Goal: Information Seeking & Learning: Learn about a topic

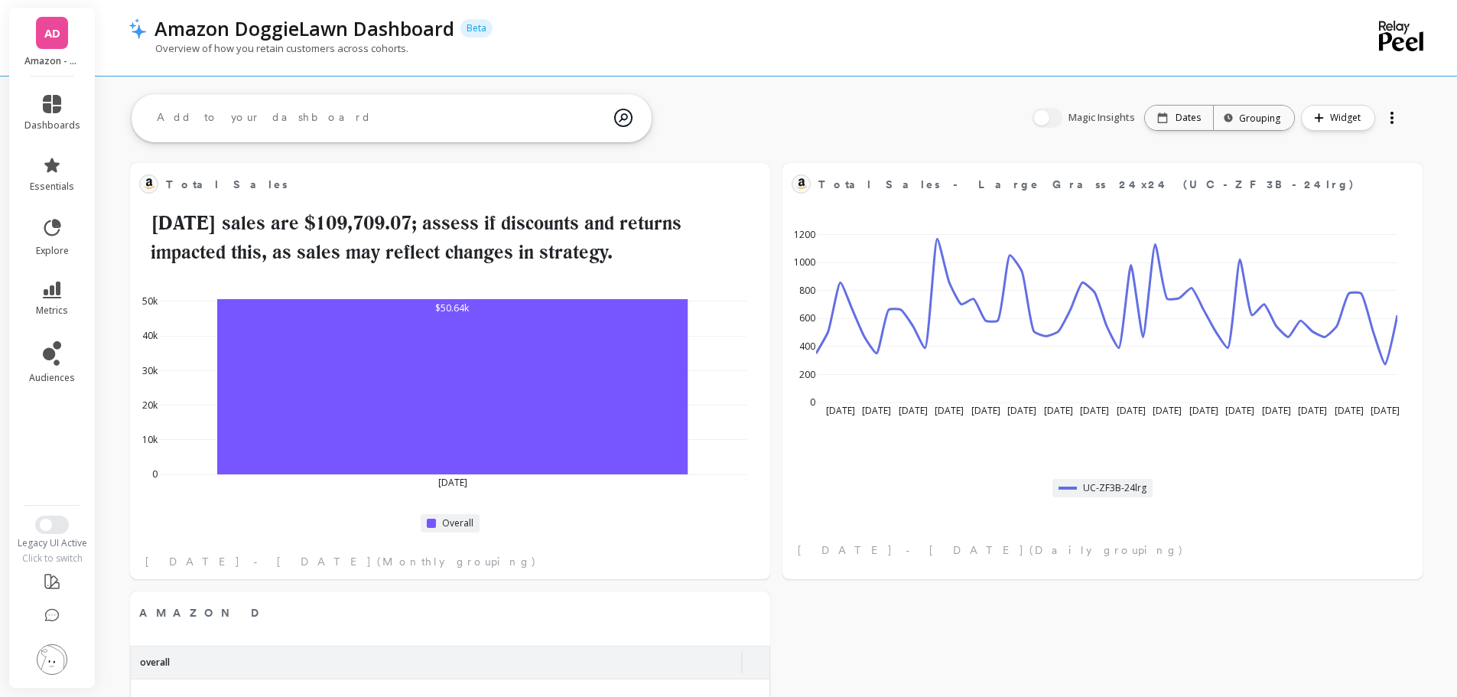
click at [64, 661] on img at bounding box center [52, 659] width 31 height 31
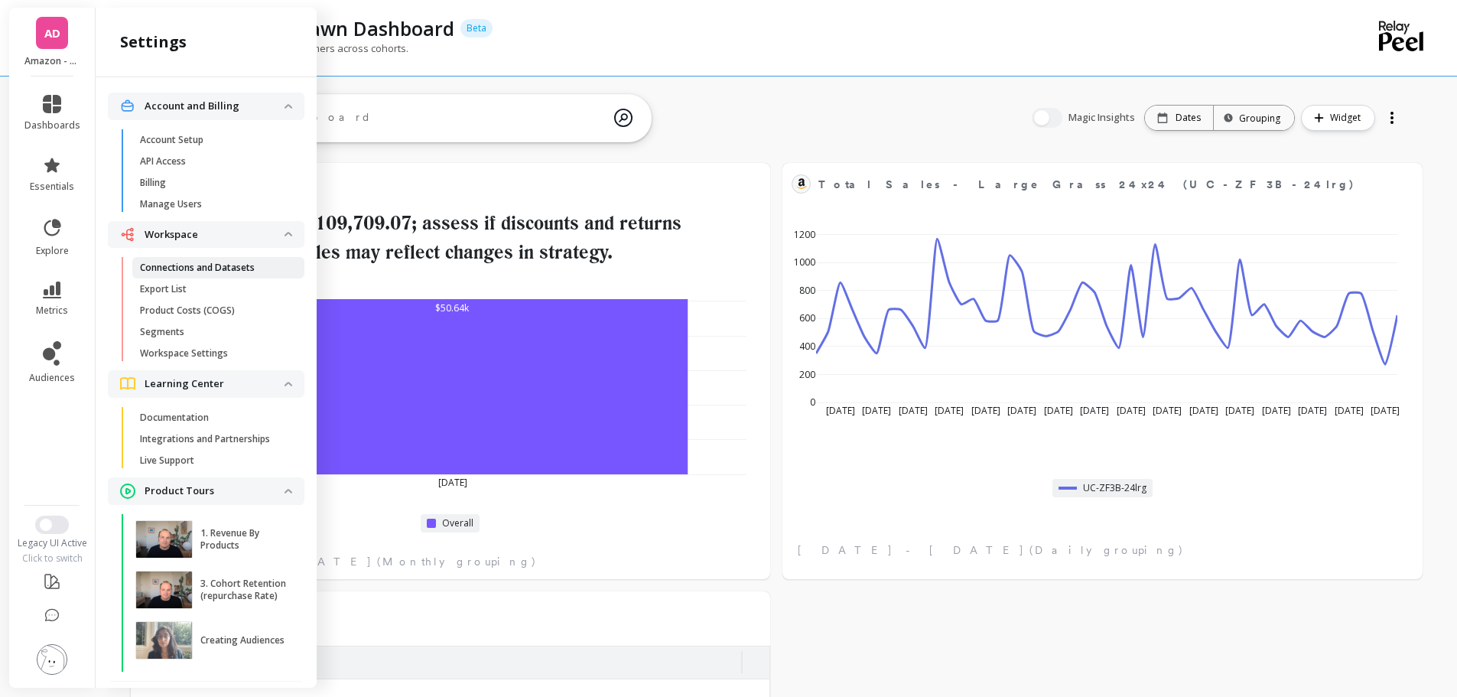
click at [197, 274] on link "Connections and Datasets" at bounding box center [218, 267] width 172 height 21
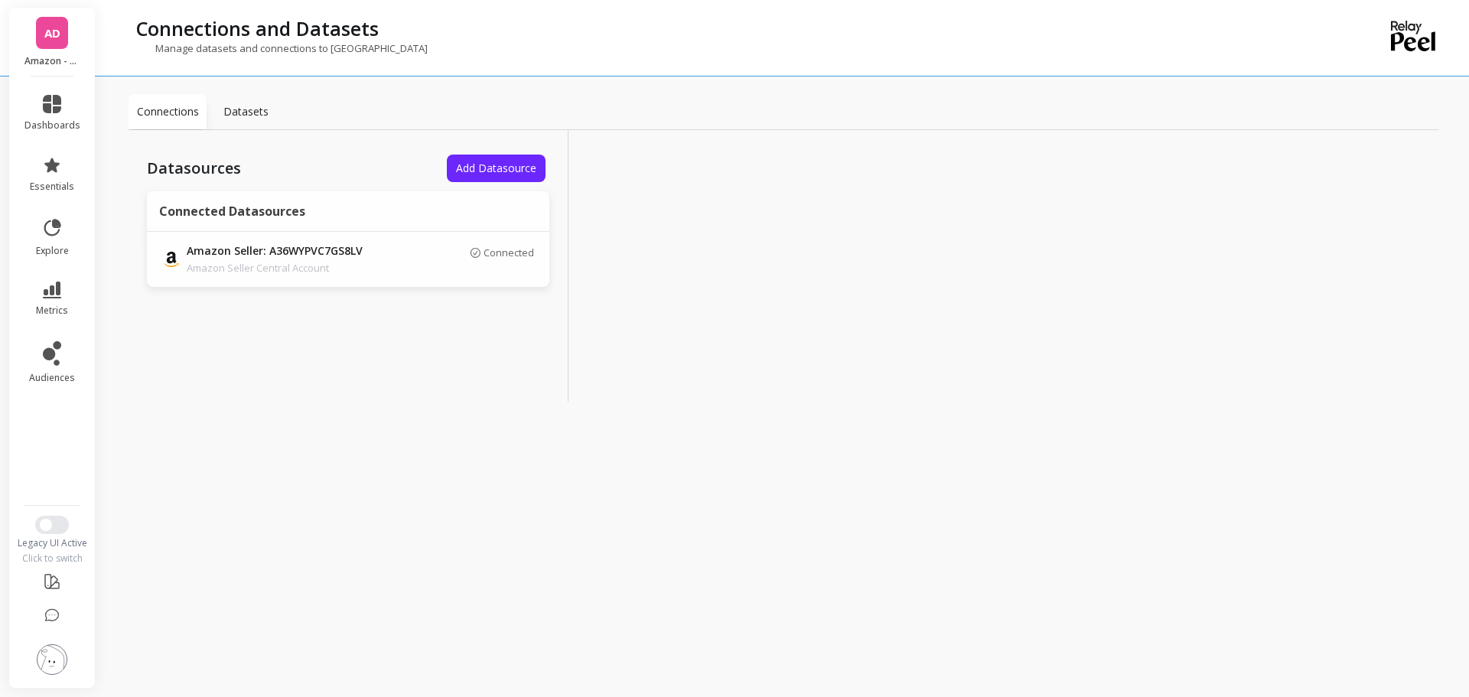
click at [48, 41] on span "AD" at bounding box center [52, 33] width 16 height 18
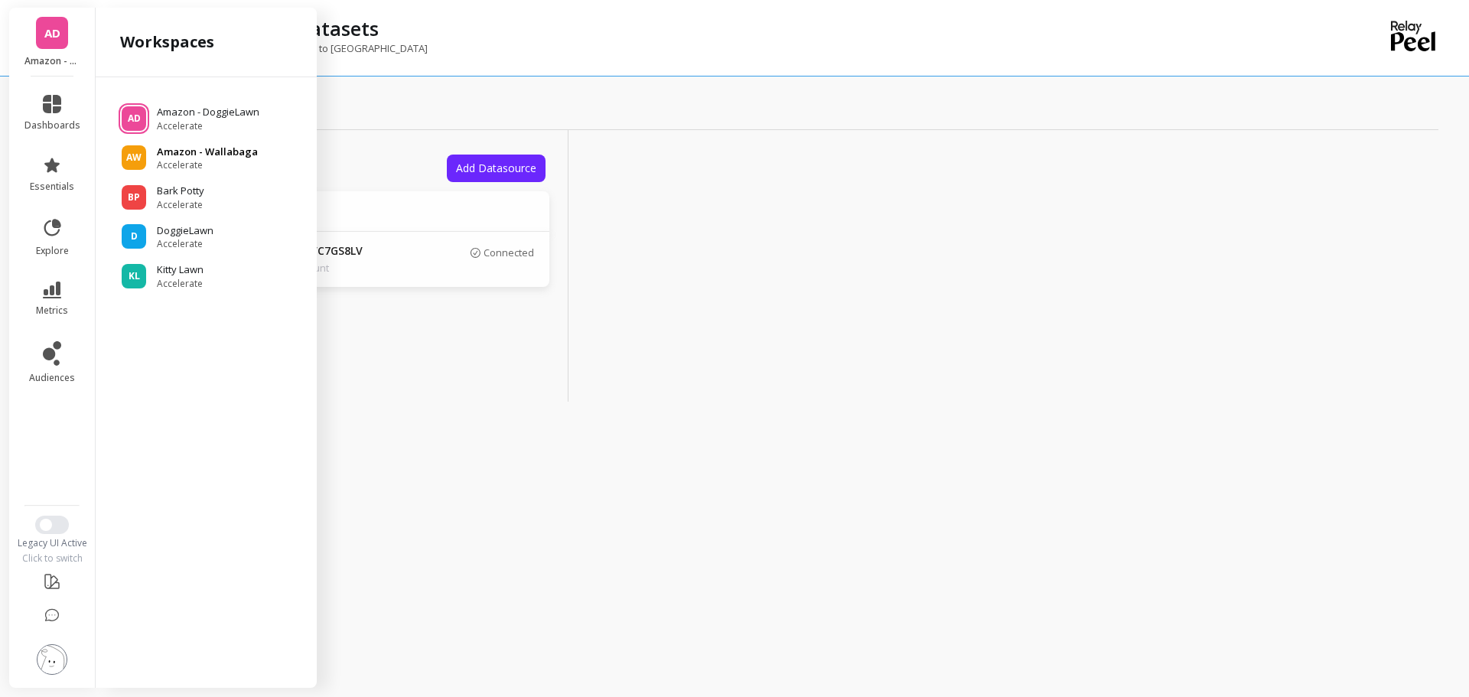
click at [213, 168] on span "Accelerate" at bounding box center [207, 165] width 101 height 12
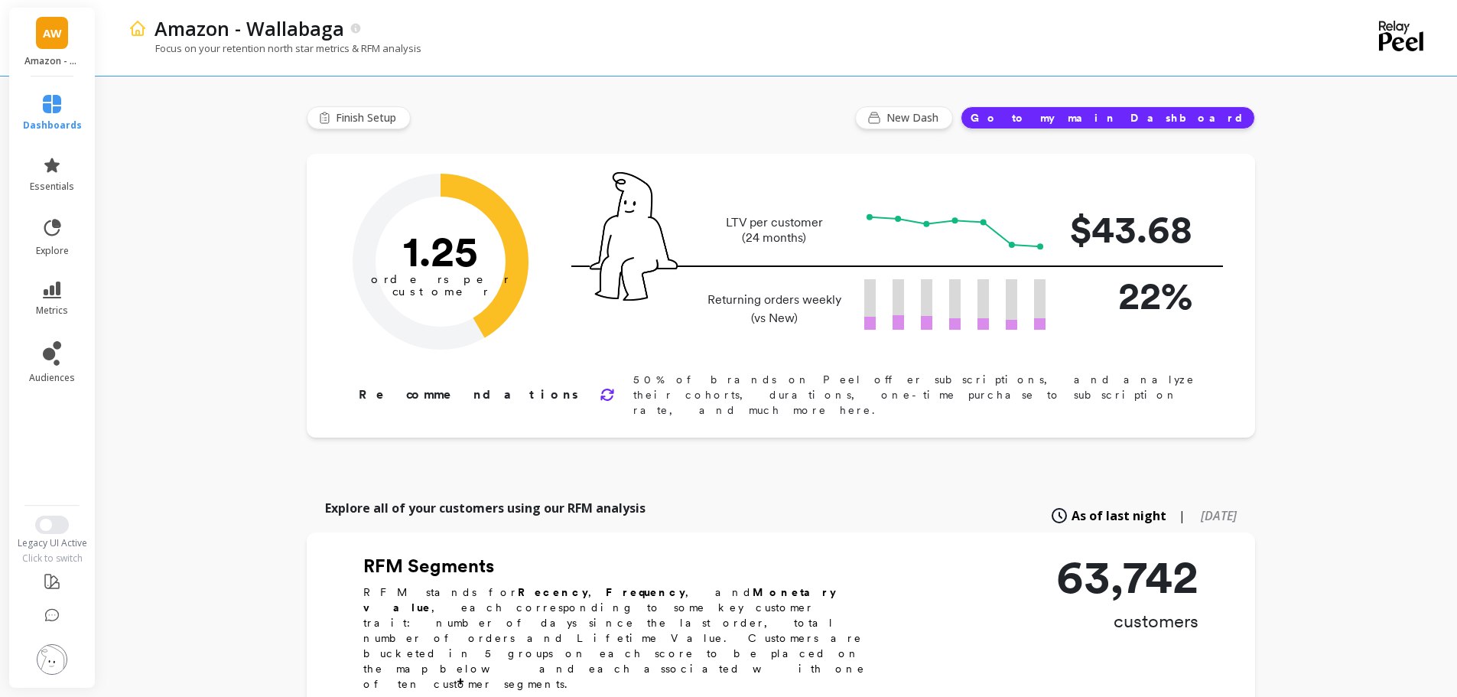
click at [37, 659] on img at bounding box center [52, 659] width 31 height 31
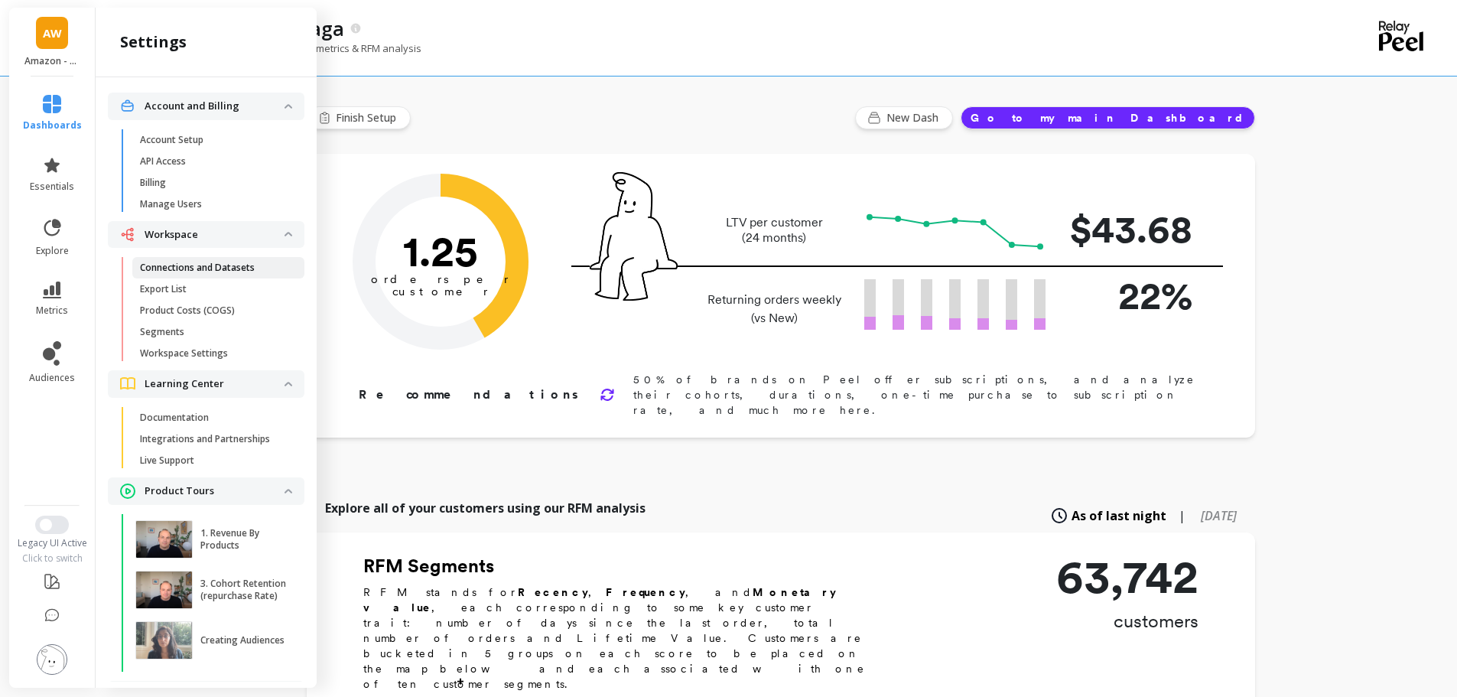
click at [207, 271] on p "Connections and Datasets" at bounding box center [197, 268] width 115 height 12
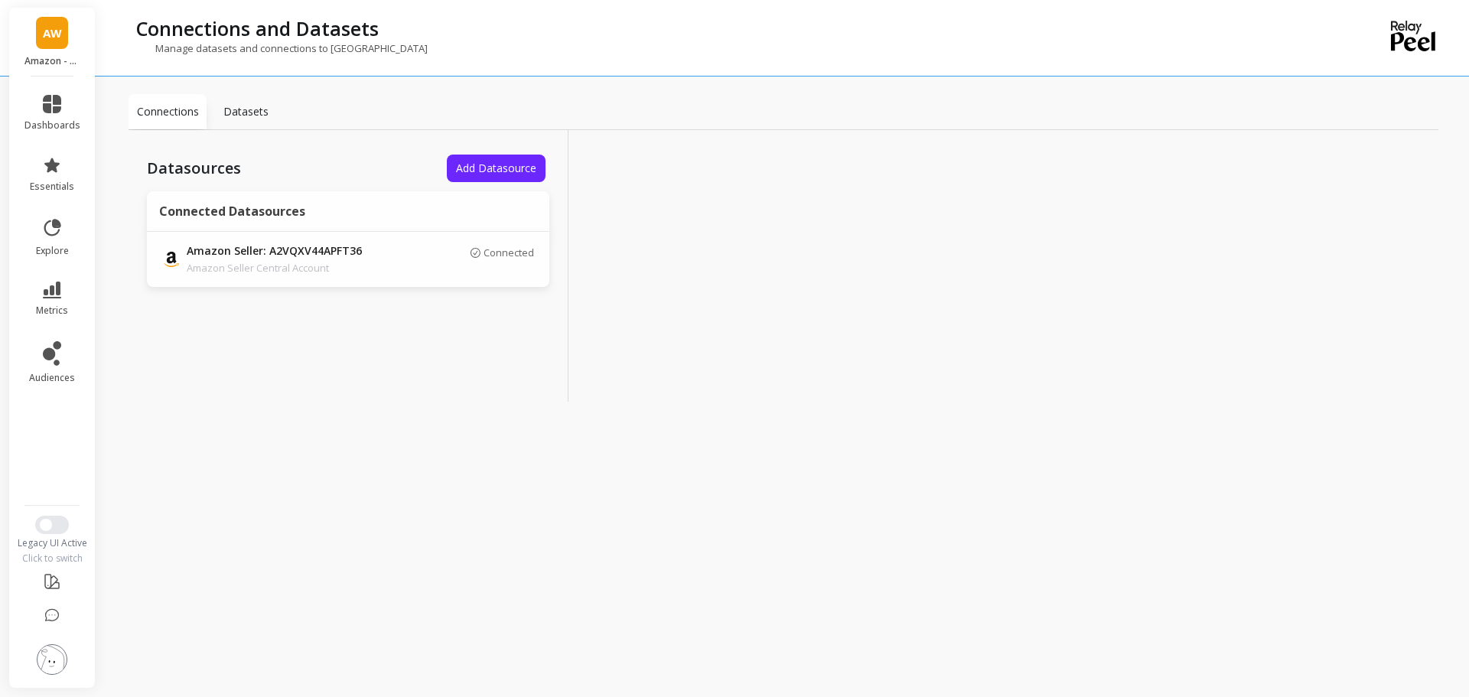
click at [59, 30] on span "AW" at bounding box center [52, 33] width 19 height 18
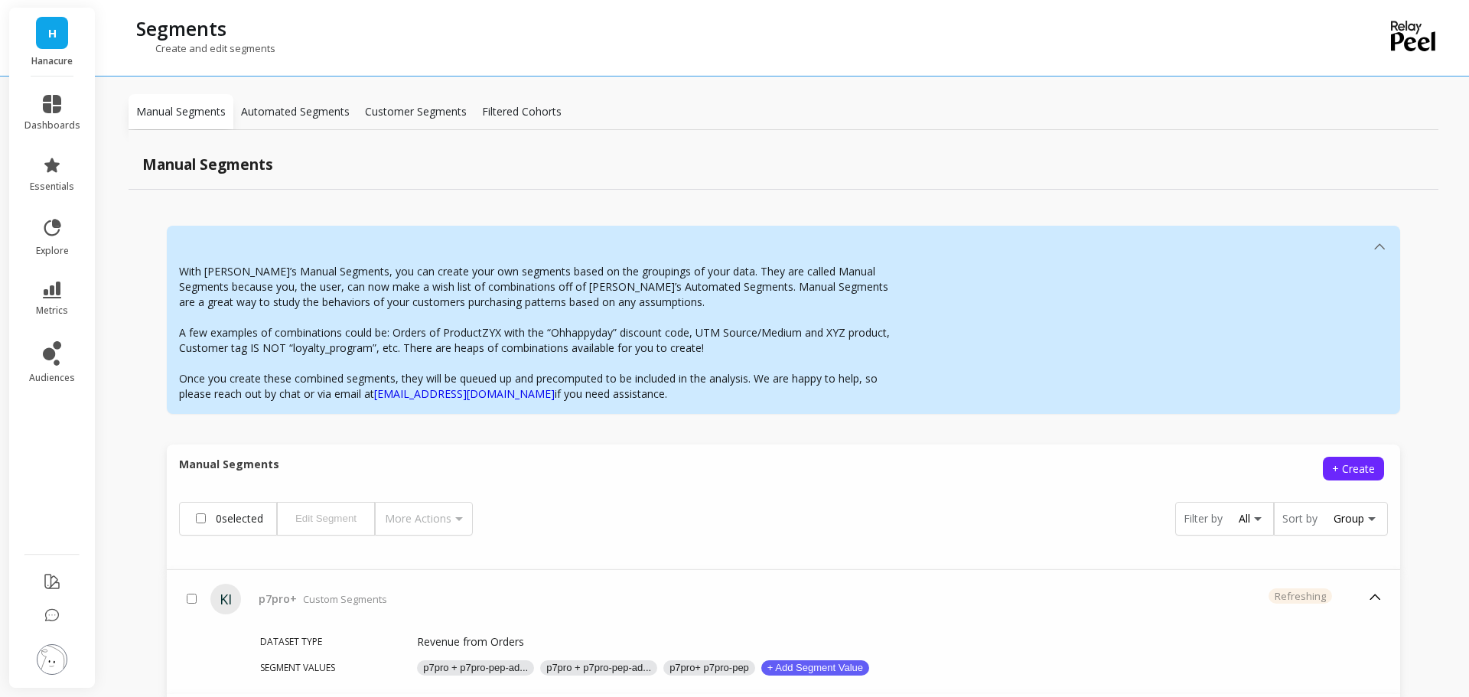
scroll to position [108, 0]
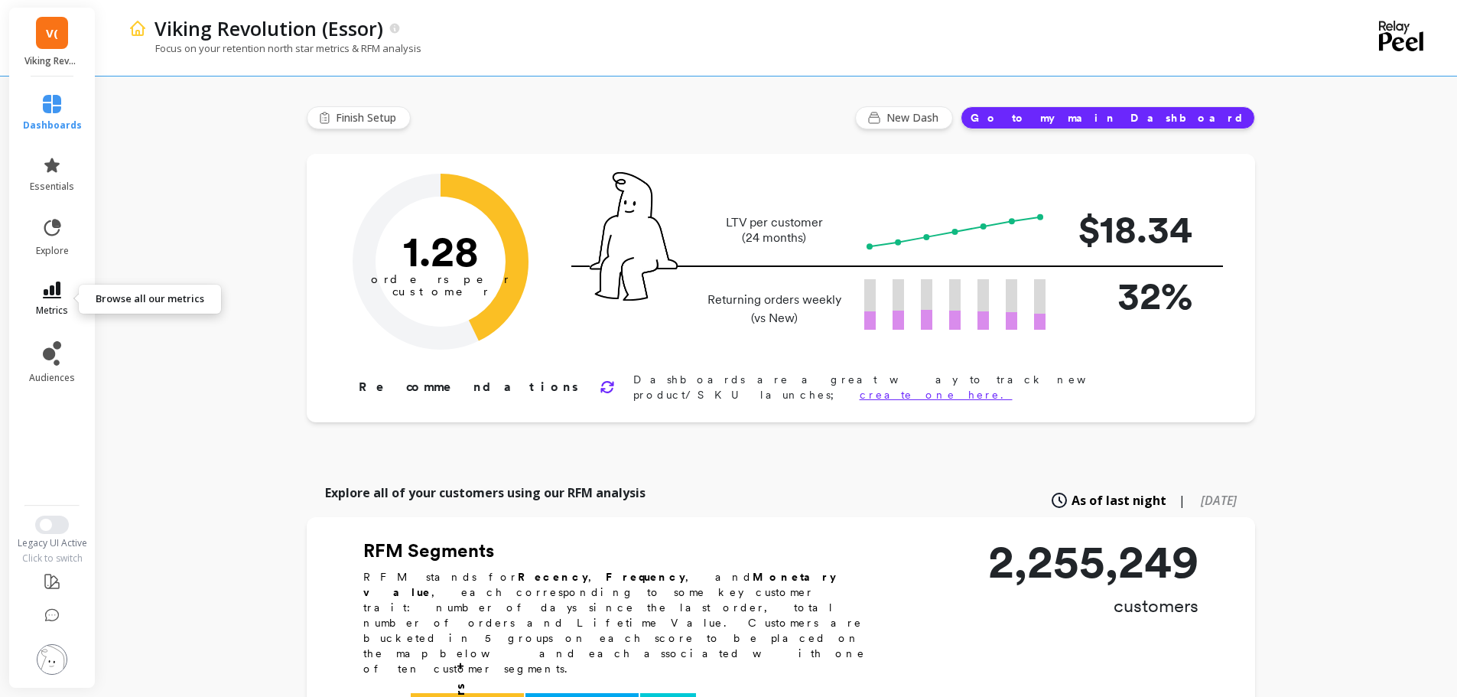
click at [47, 288] on icon at bounding box center [52, 290] width 18 height 17
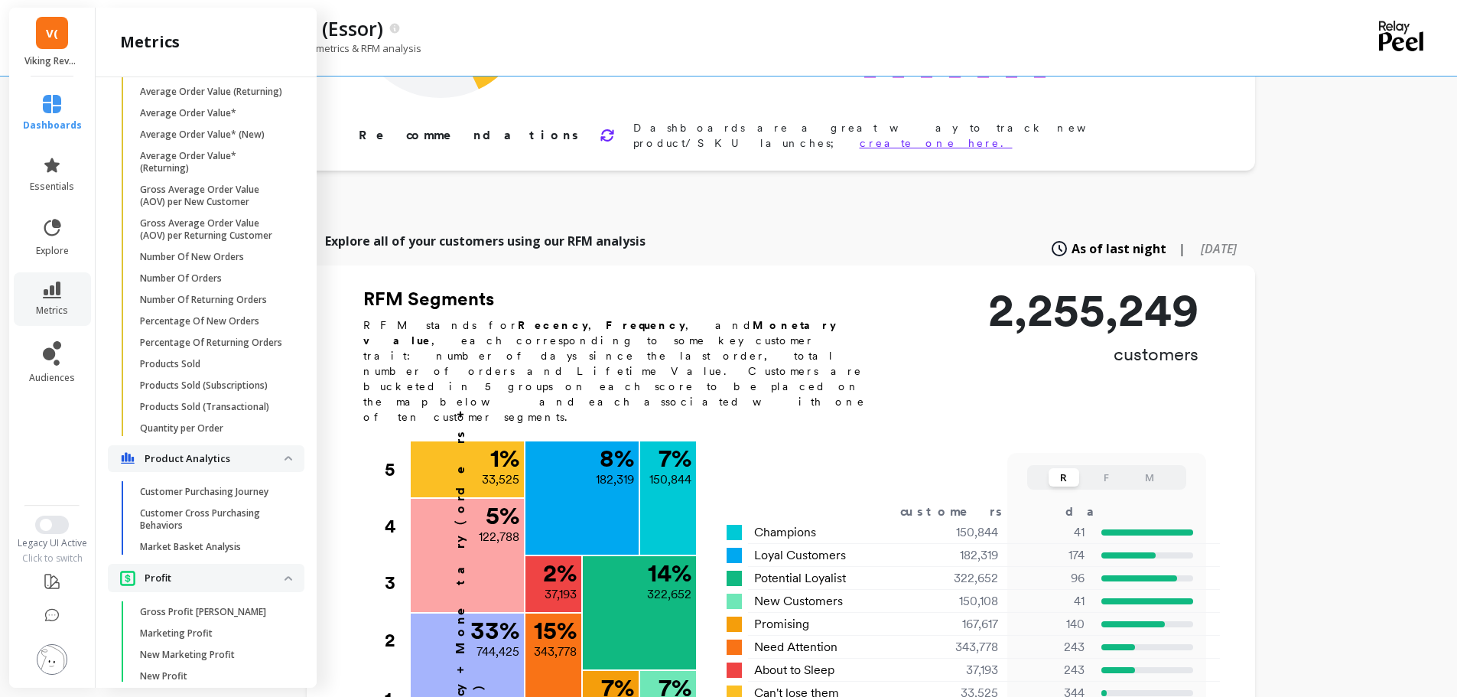
scroll to position [1926, 0]
click at [200, 350] on p "Percentage Of Returning Orders" at bounding box center [211, 343] width 142 height 12
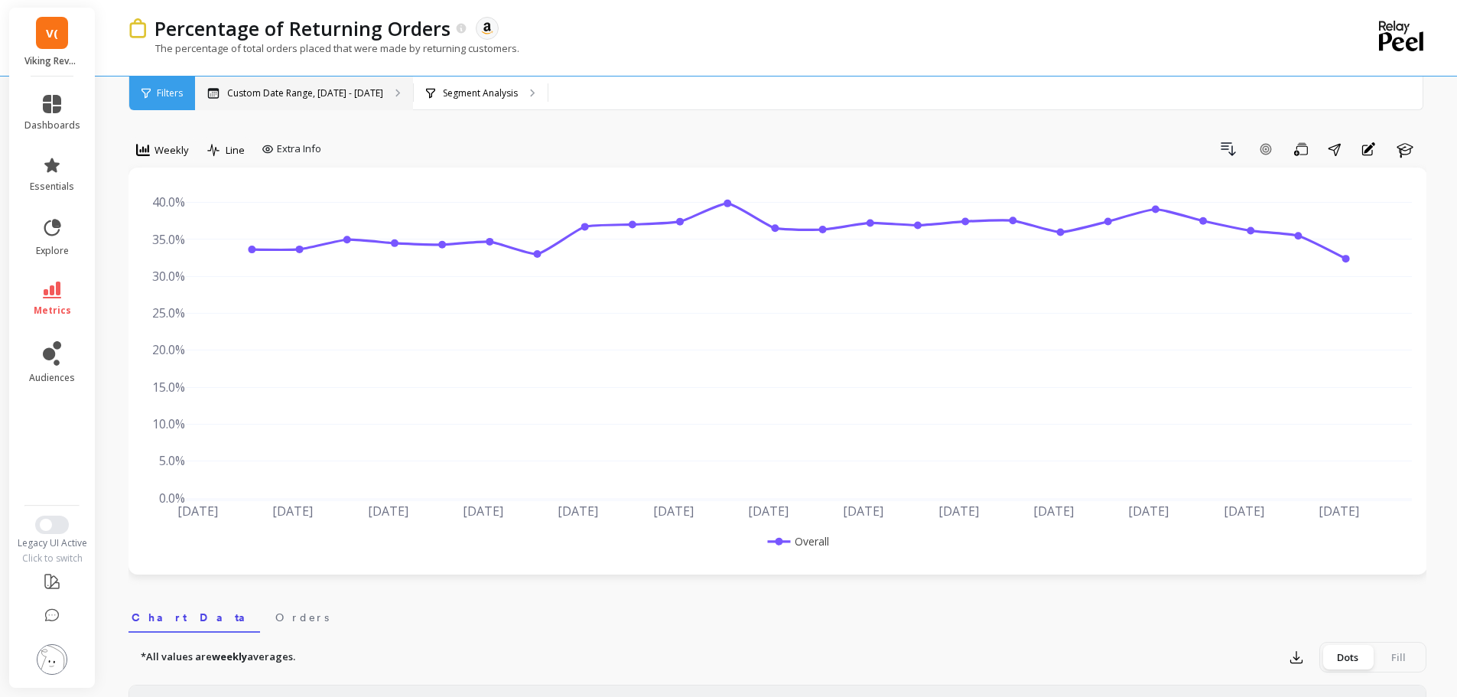
click at [395, 90] on div "Custom Date Range, May 1 - Oct 12" at bounding box center [304, 93] width 218 height 34
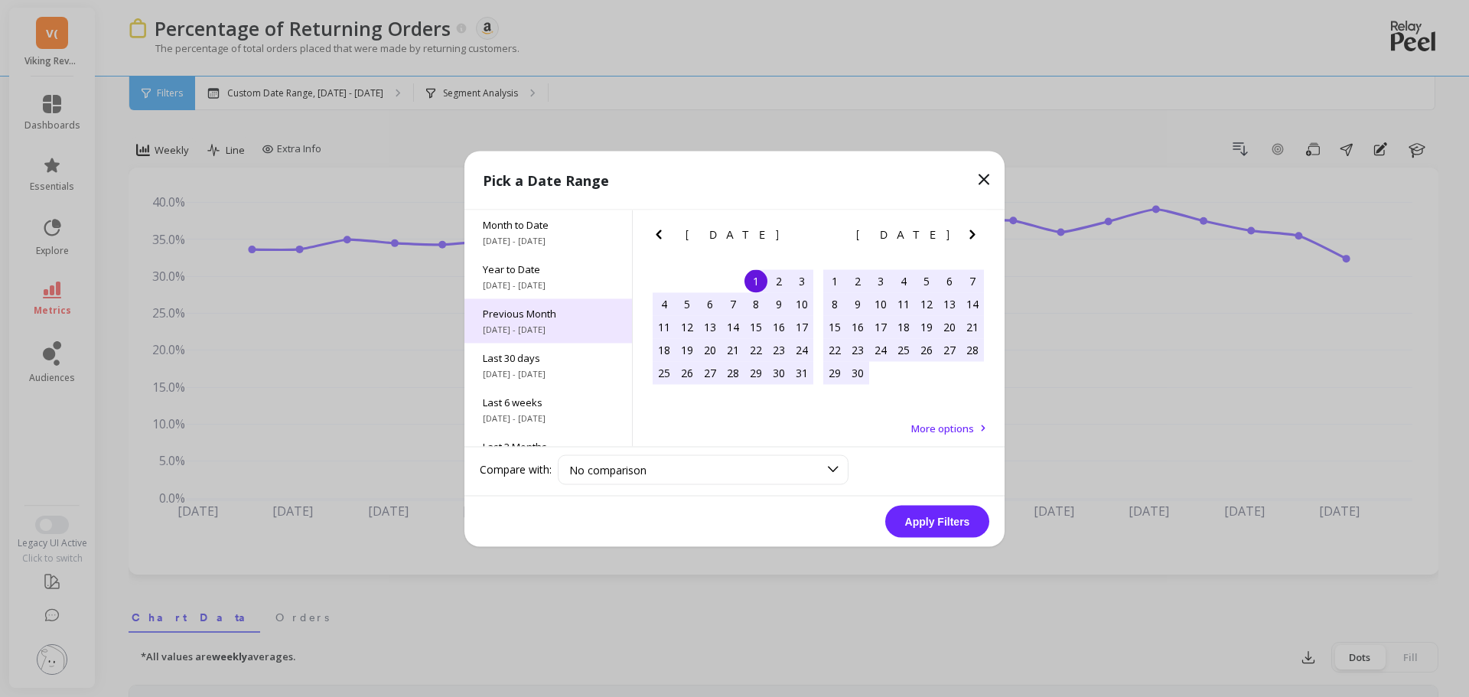
scroll to position [207, 0]
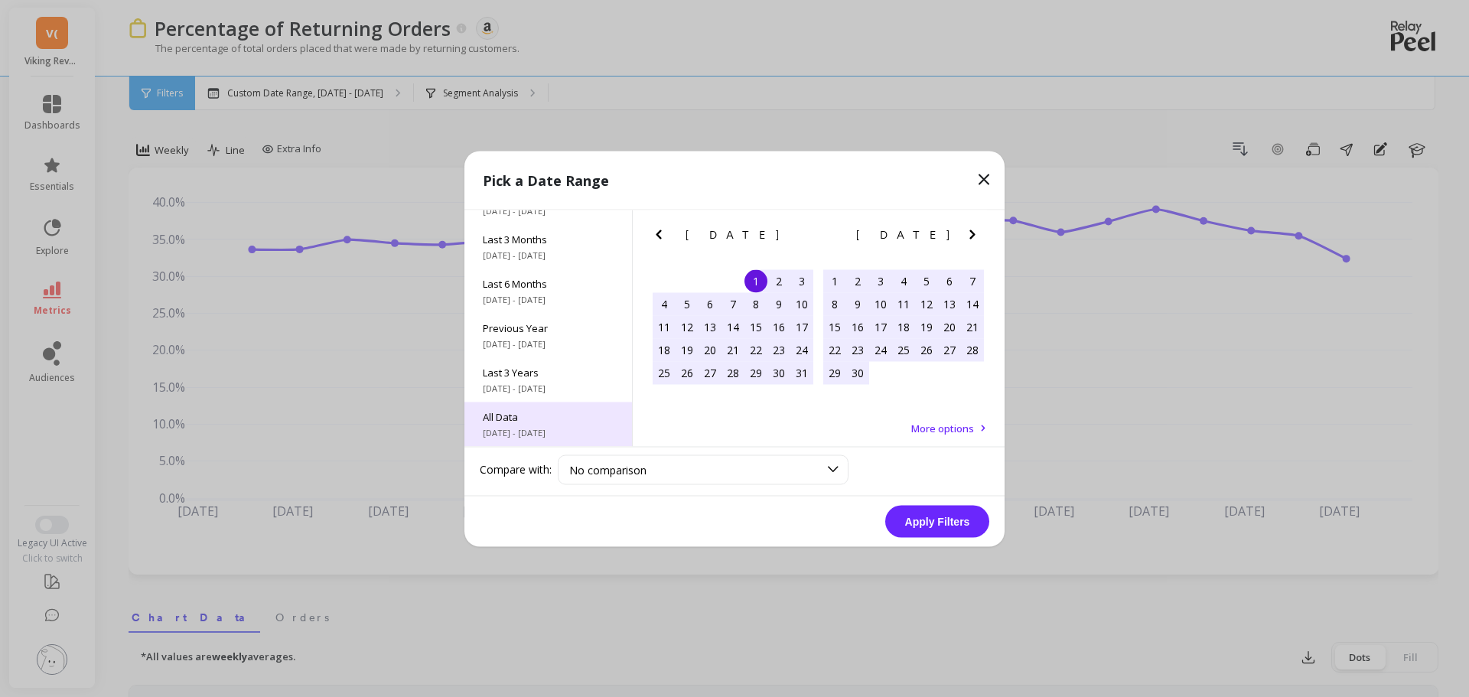
click at [515, 405] on div "All Data 7/1/2017 - 10/31/2025" at bounding box center [548, 424] width 168 height 44
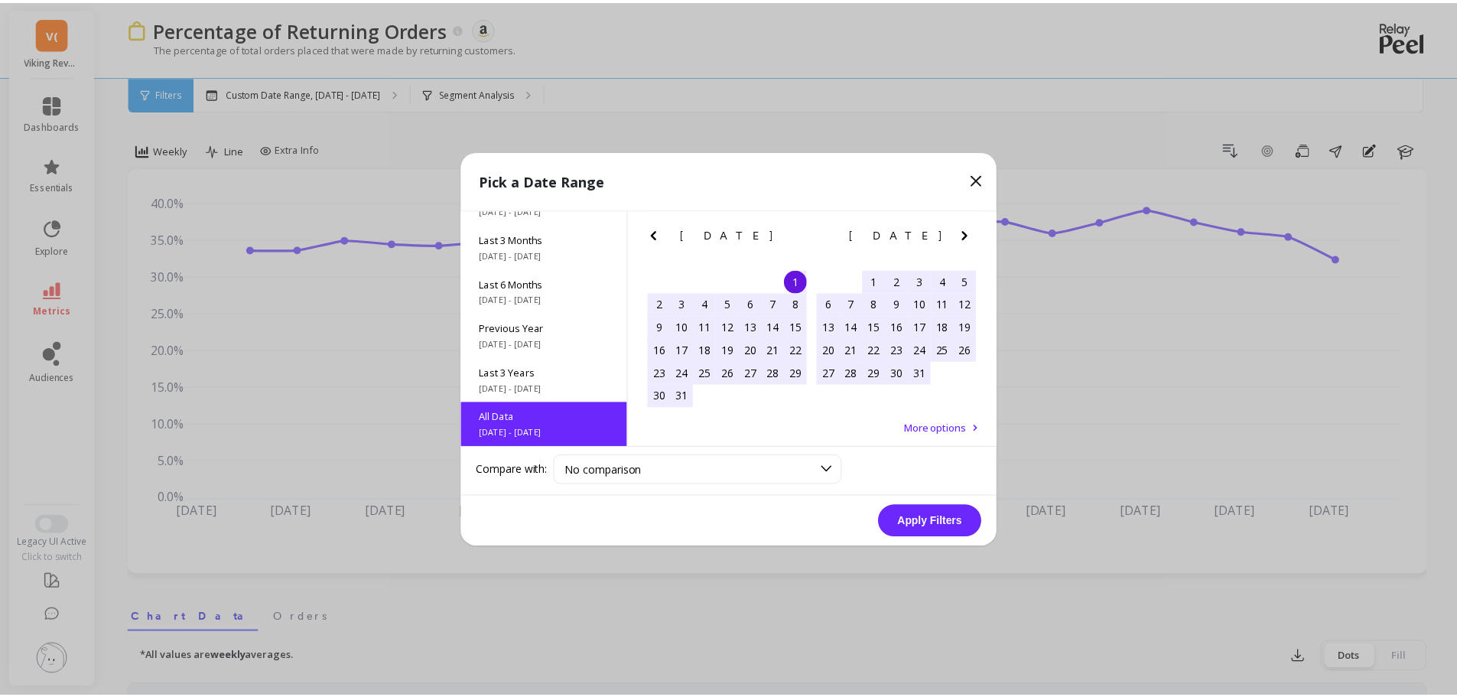
scroll to position [1, 0]
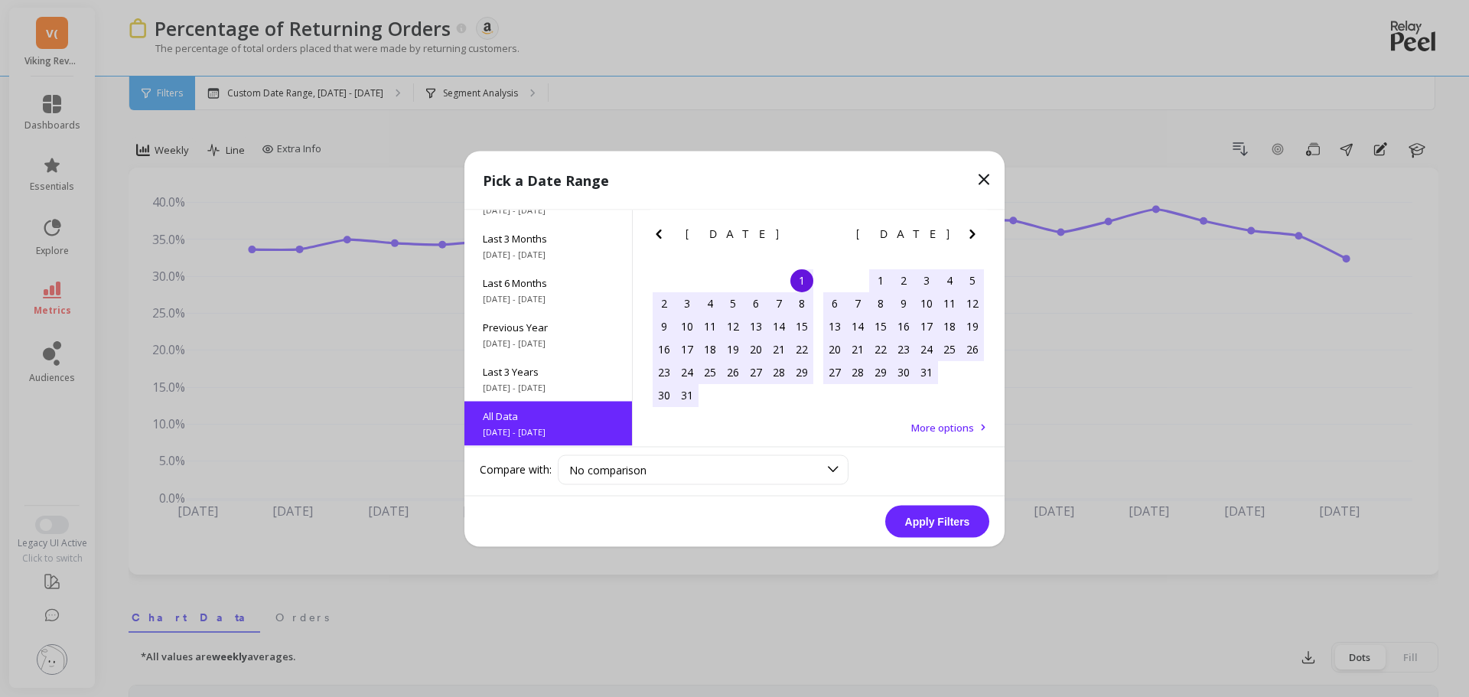
click at [933, 525] on button "Apply Filters" at bounding box center [937, 521] width 104 height 32
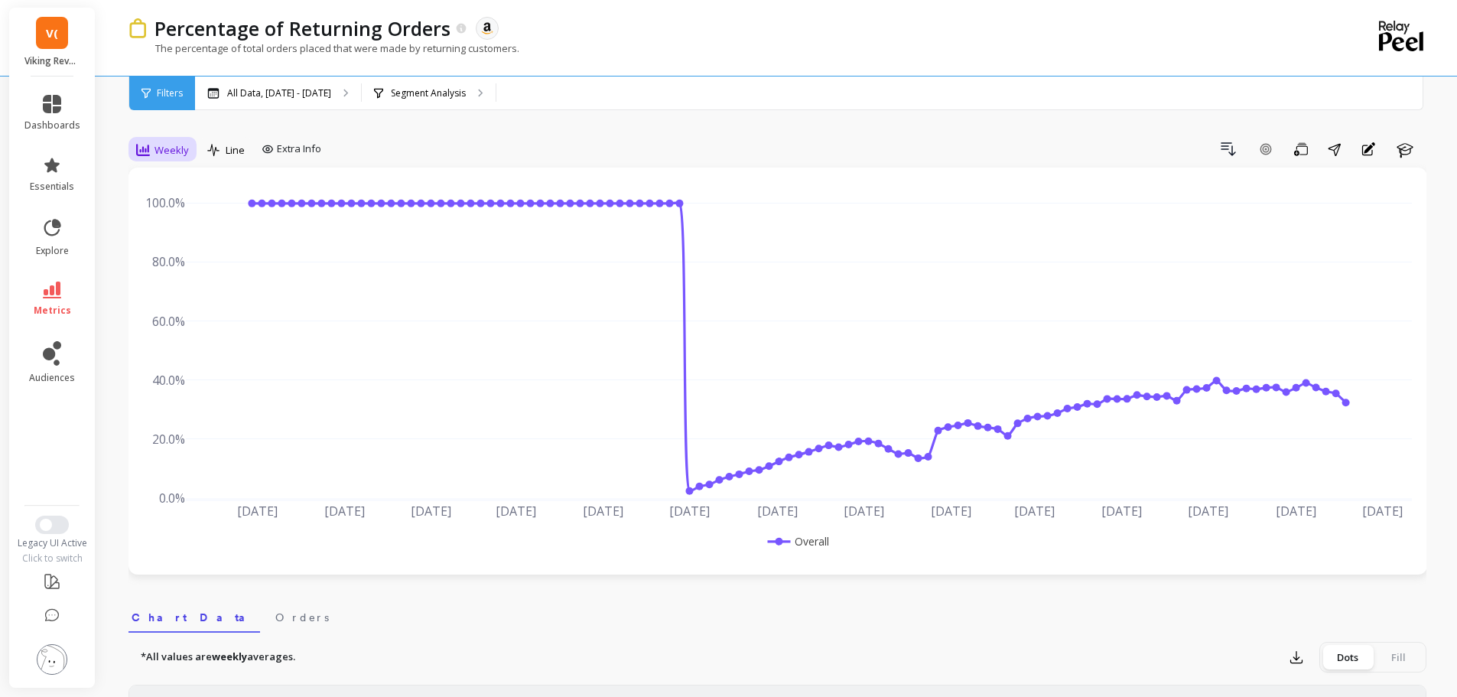
click at [187, 151] on span "Weekly" at bounding box center [172, 150] width 34 height 15
click at [194, 282] on div "Monthly" at bounding box center [185, 272] width 106 height 27
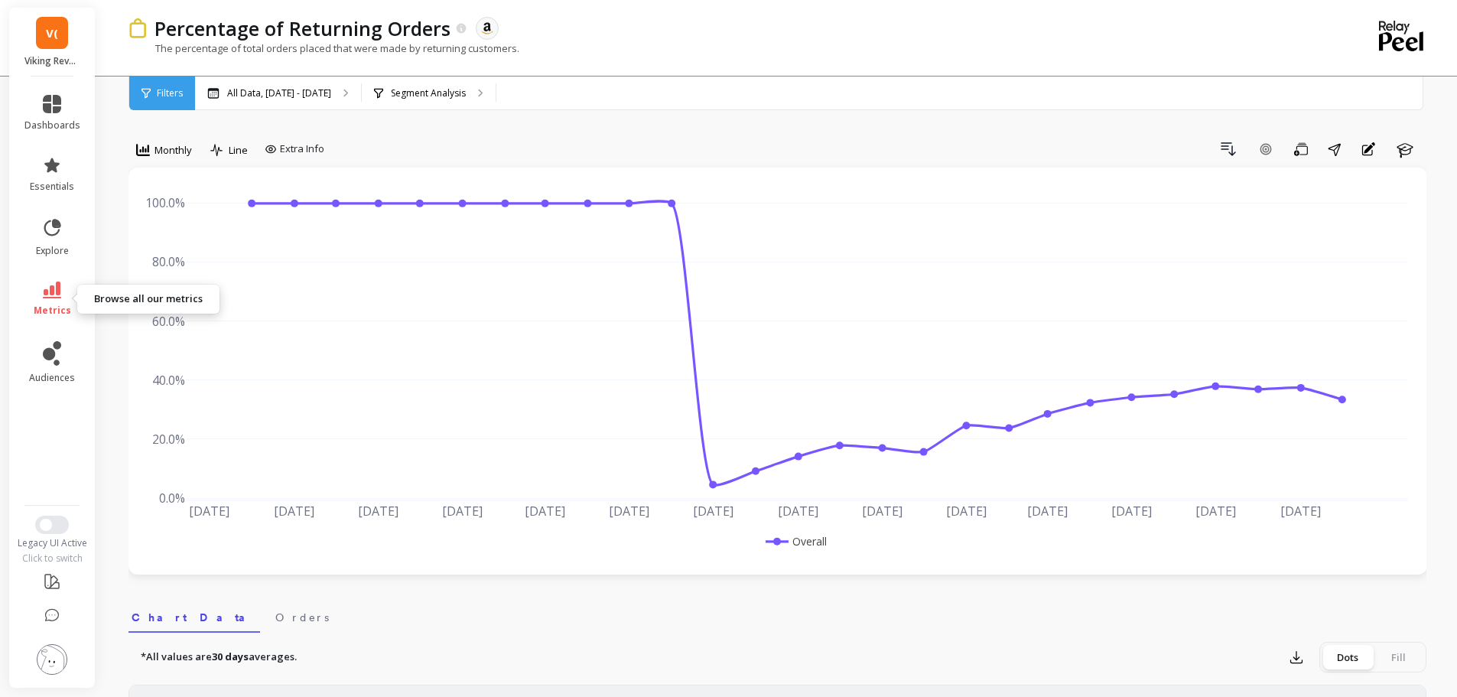
click at [65, 314] on span "metrics" at bounding box center [52, 310] width 37 height 12
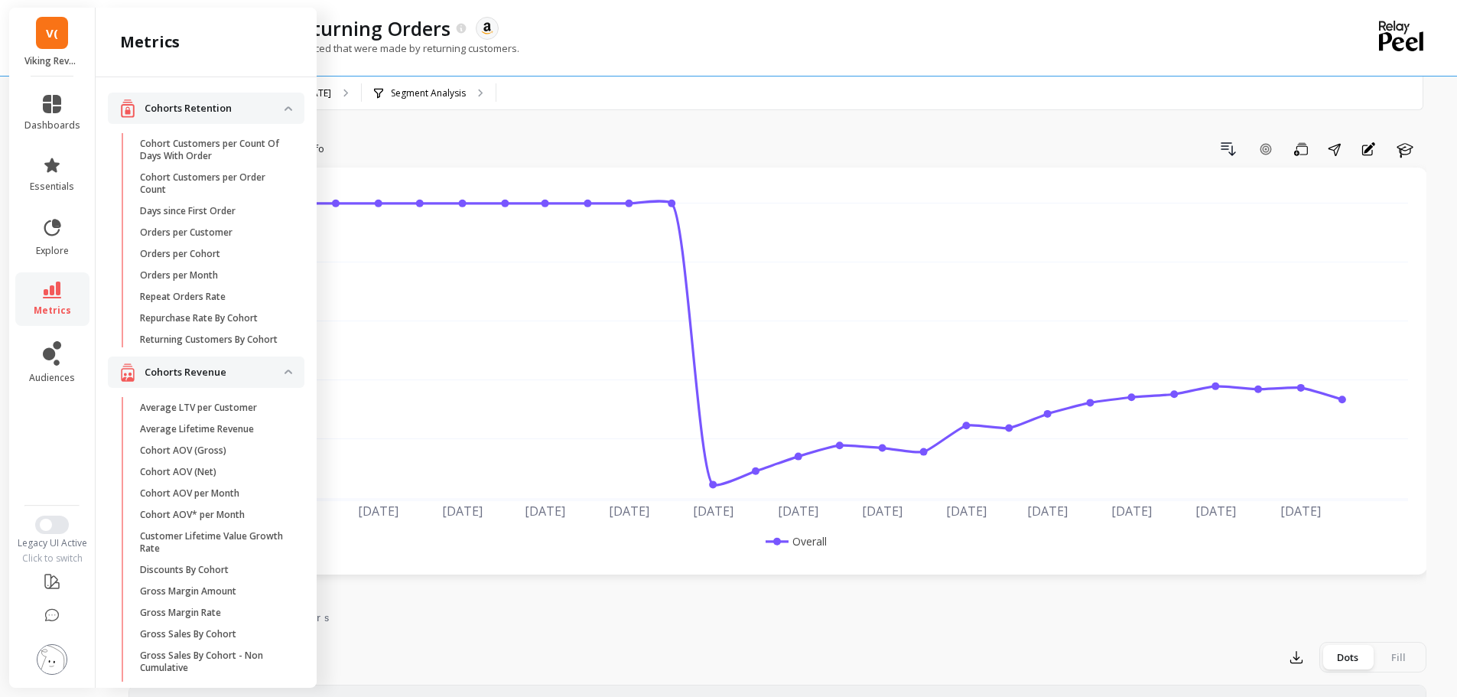
scroll to position [1926, 0]
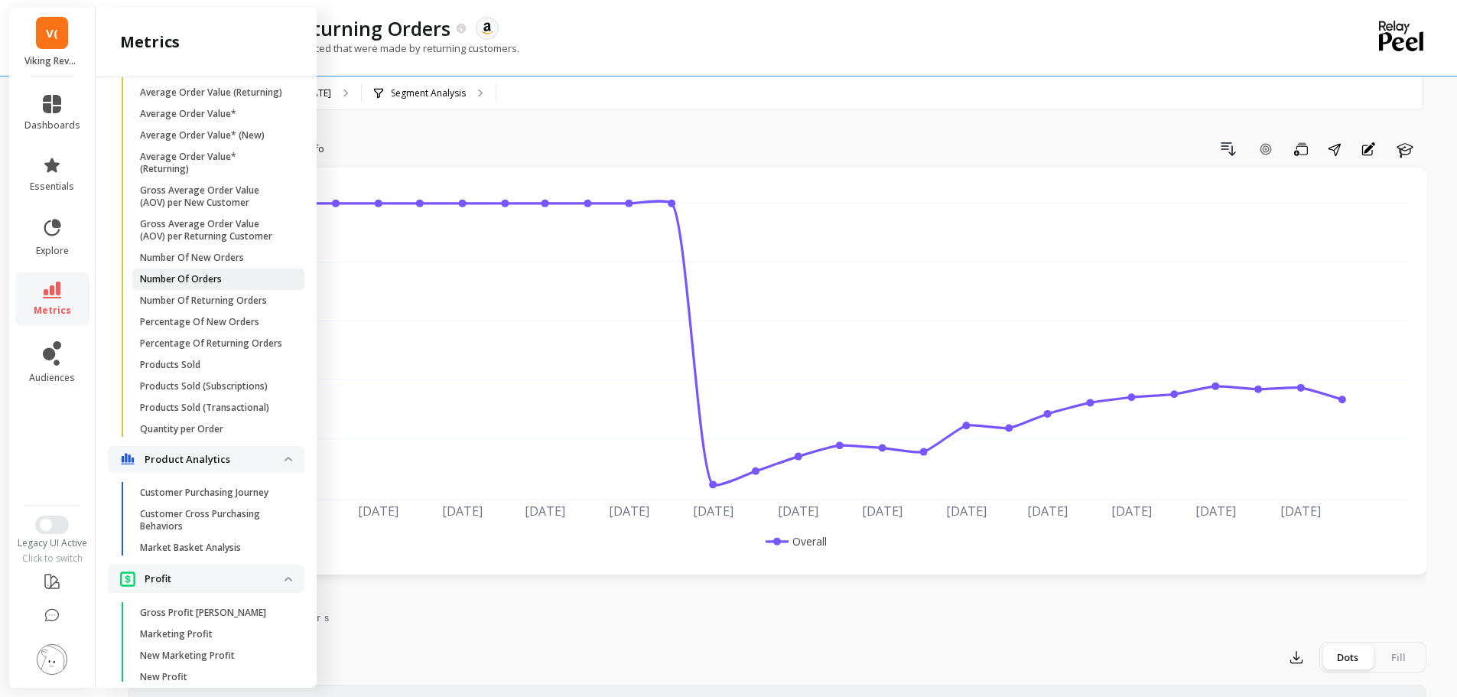
click at [219, 285] on p "Number Of Orders" at bounding box center [181, 279] width 82 height 12
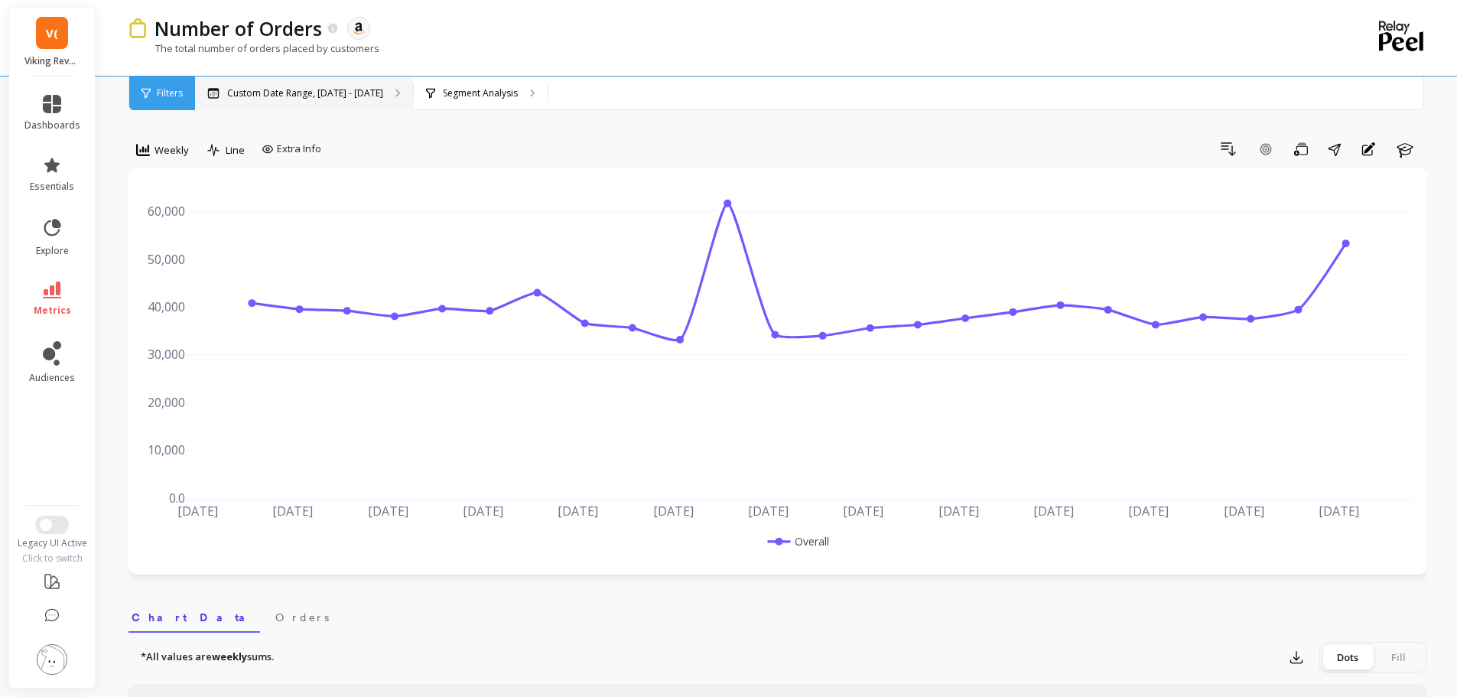
click at [327, 97] on p "Custom Date Range, May 1 - Oct 12" at bounding box center [305, 93] width 156 height 12
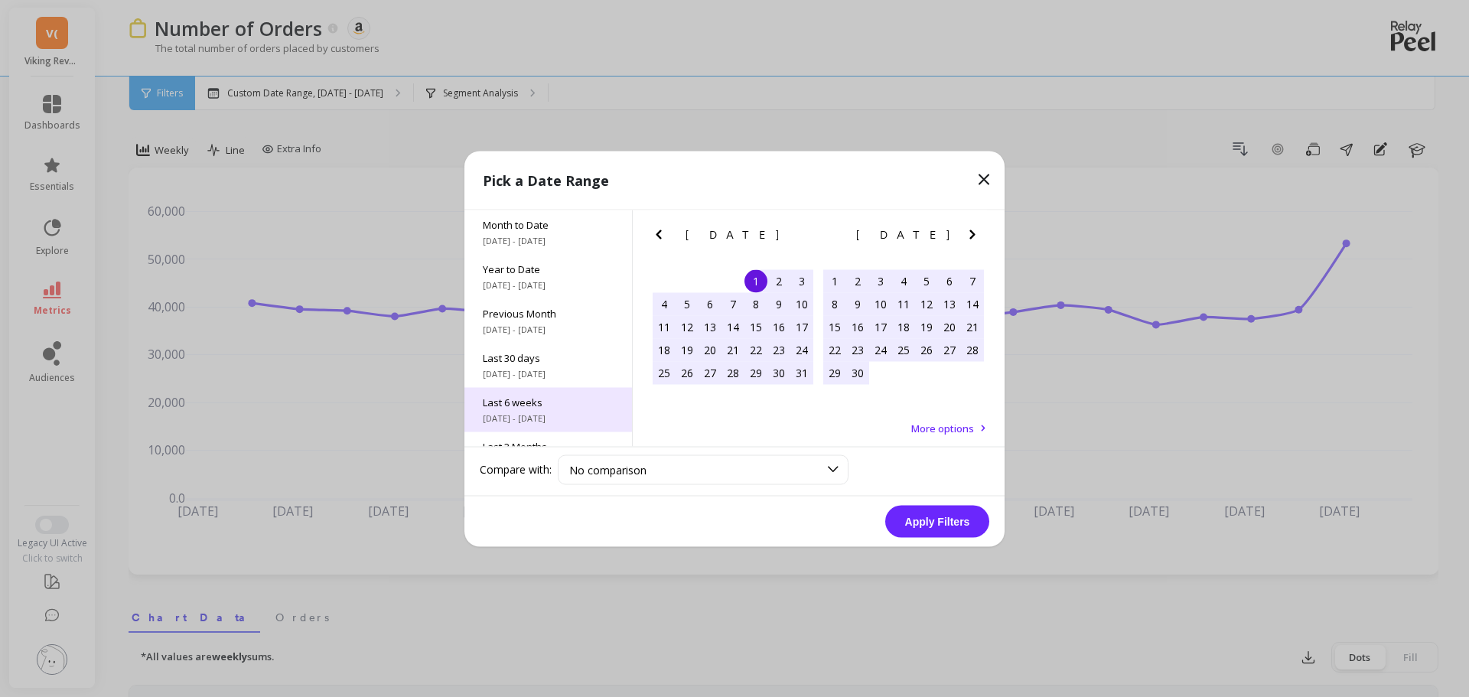
scroll to position [207, 0]
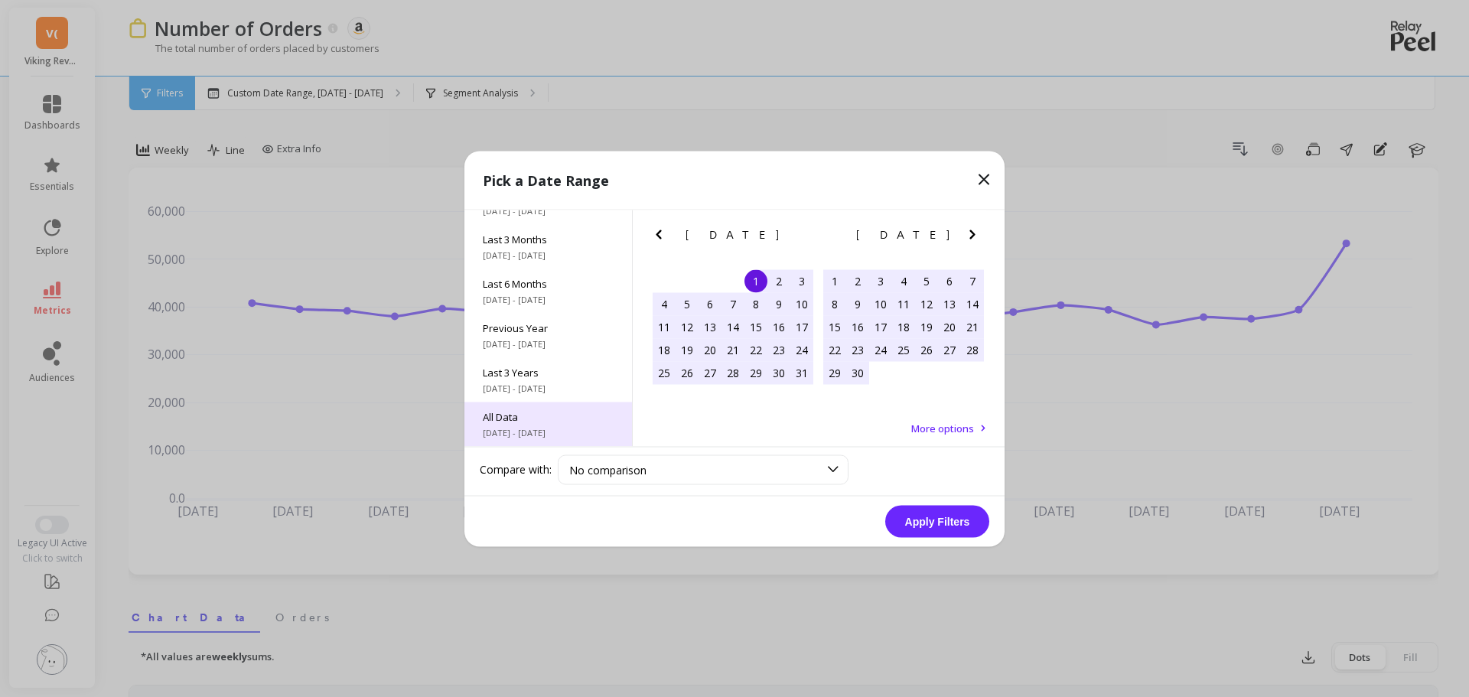
click at [533, 431] on span "7/1/2017 - 10/31/2025" at bounding box center [548, 432] width 131 height 12
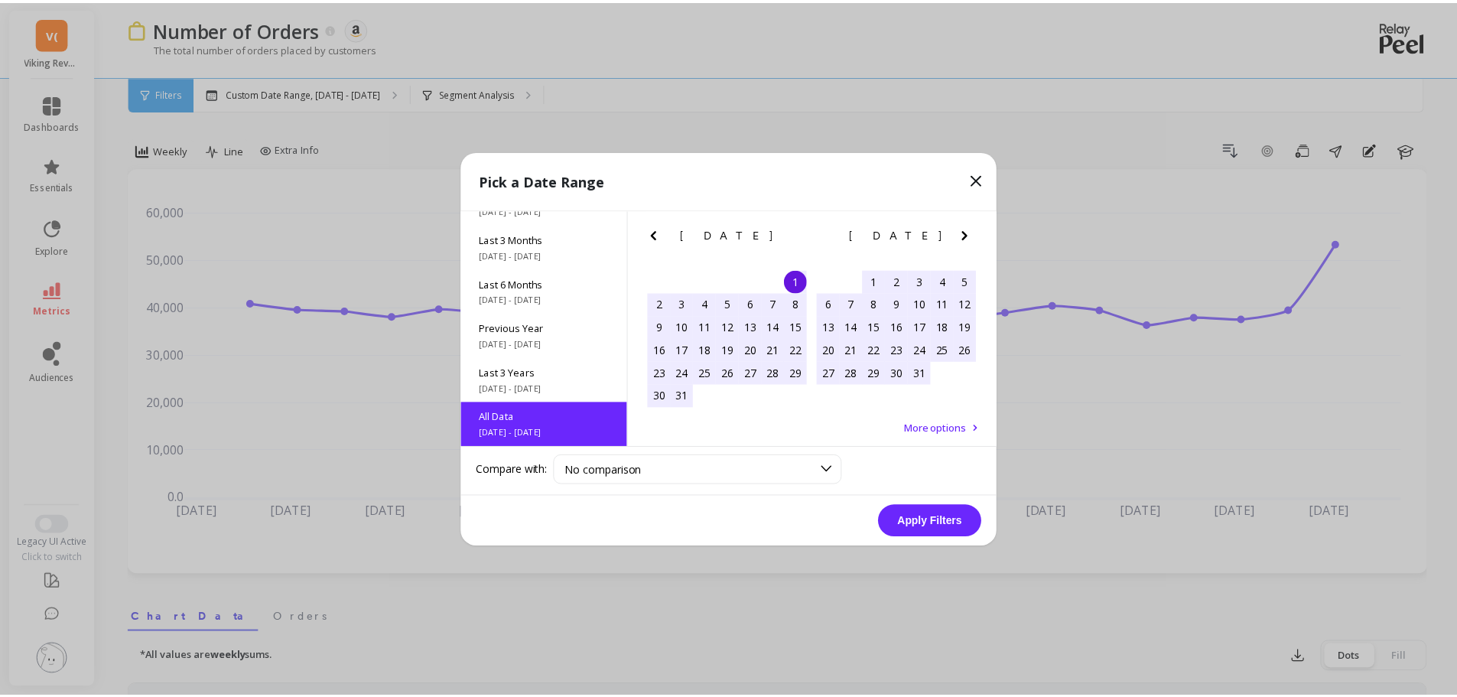
scroll to position [1, 0]
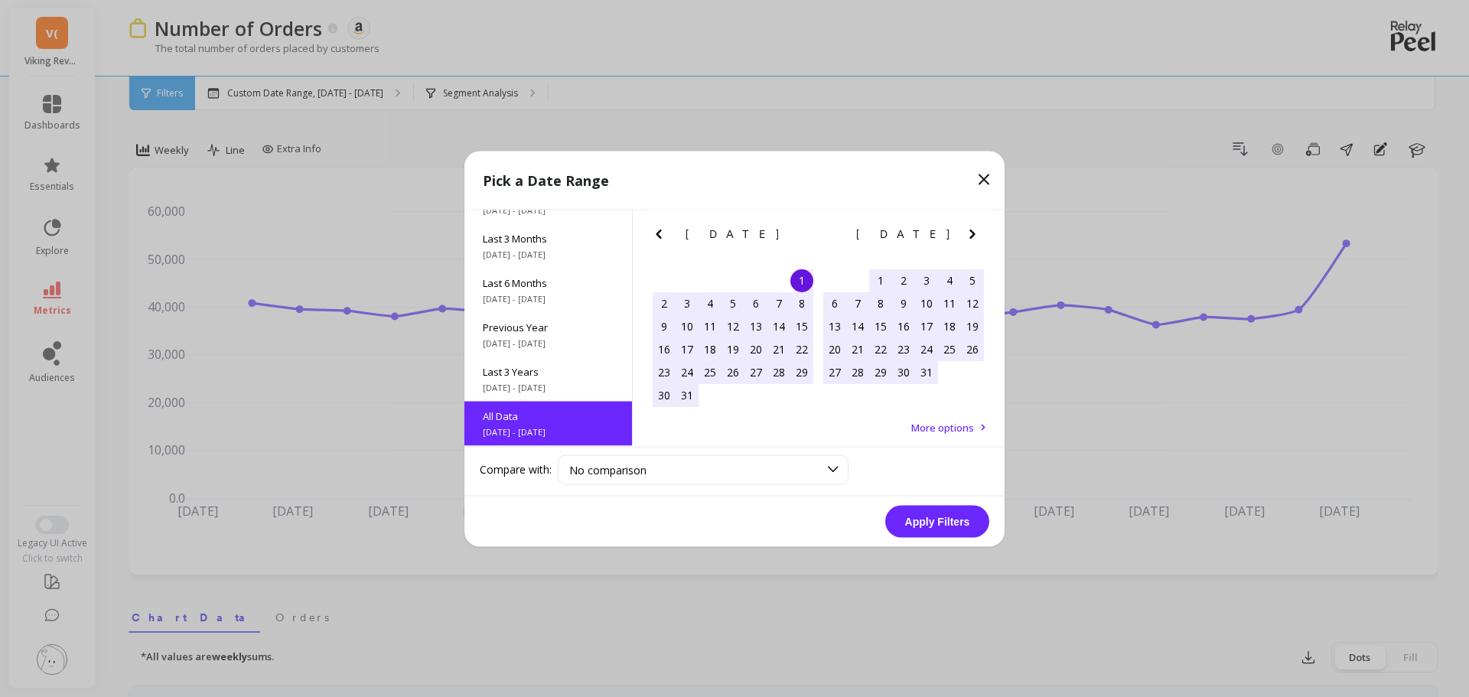
click at [945, 515] on button "Apply Filters" at bounding box center [937, 521] width 104 height 32
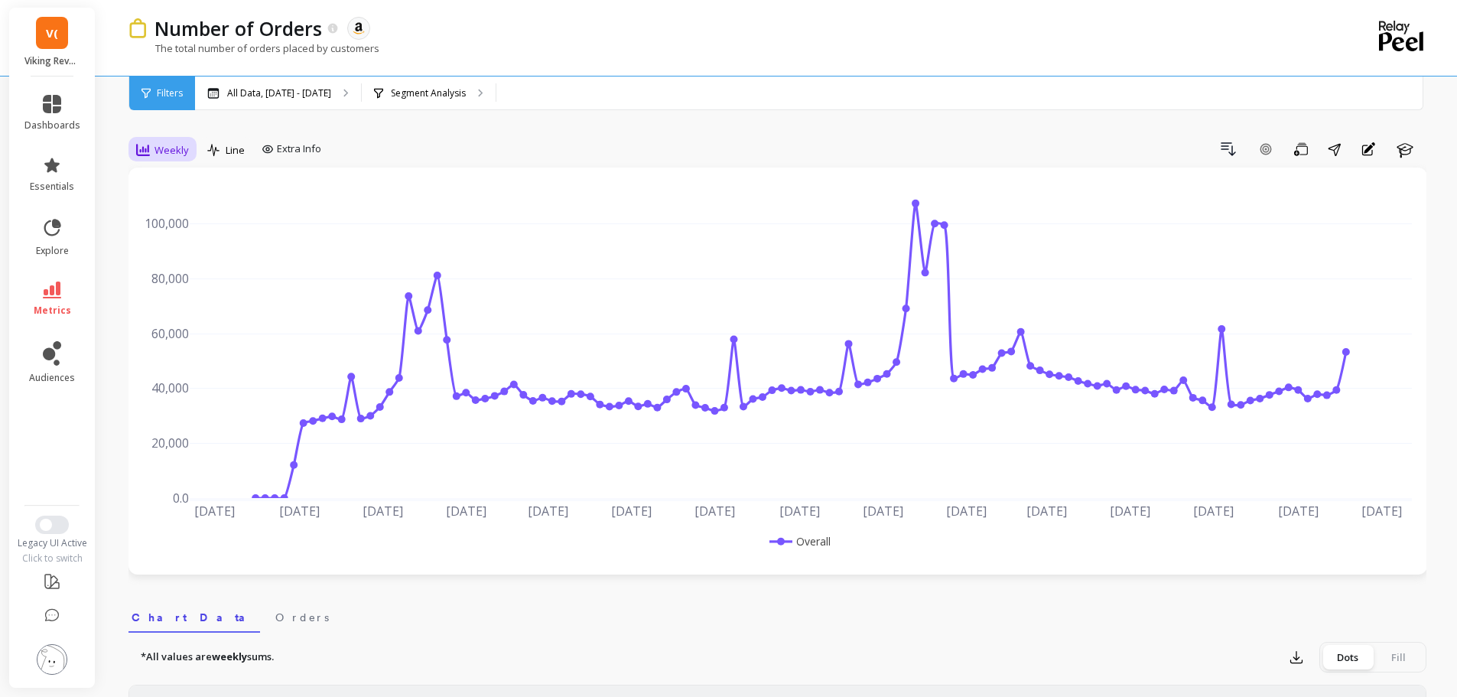
click at [139, 150] on icon at bounding box center [143, 150] width 14 height 14
click at [196, 265] on div "Monthly" at bounding box center [185, 272] width 87 height 15
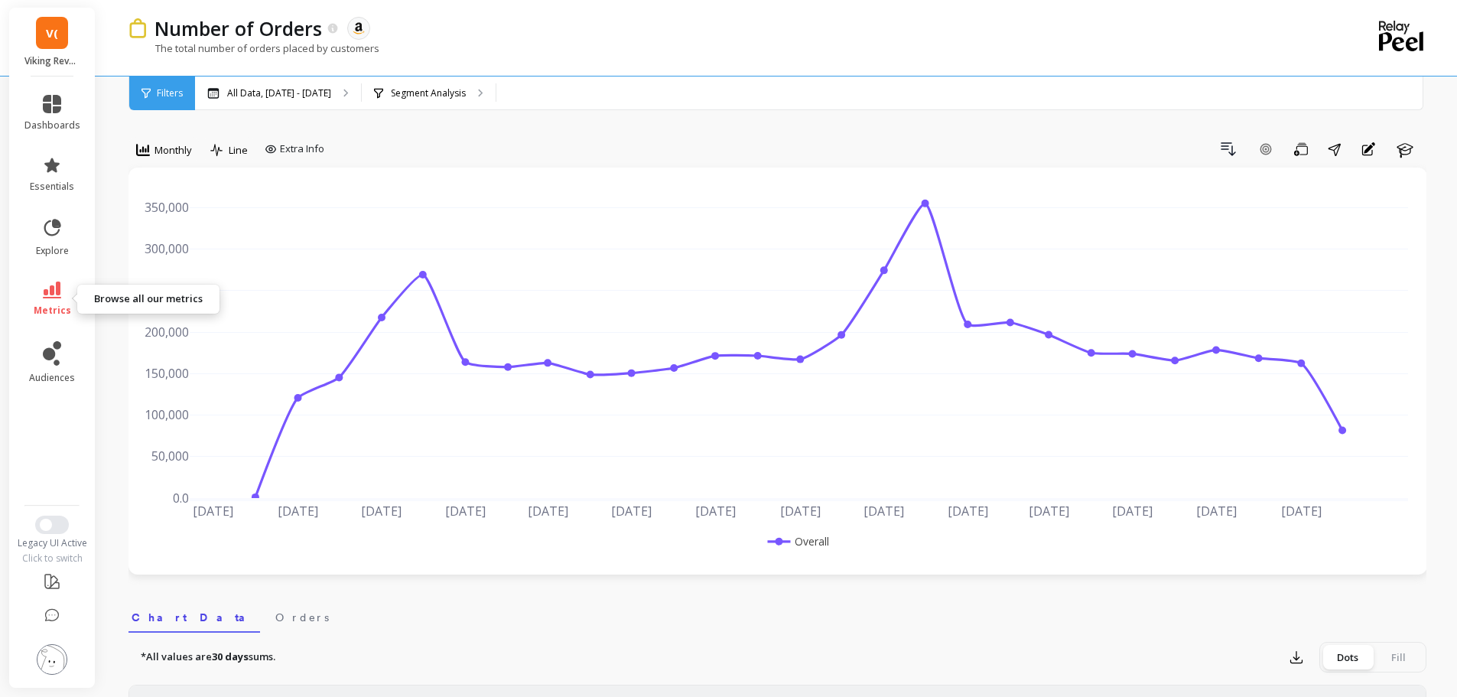
click at [62, 293] on link "metrics" at bounding box center [52, 299] width 56 height 35
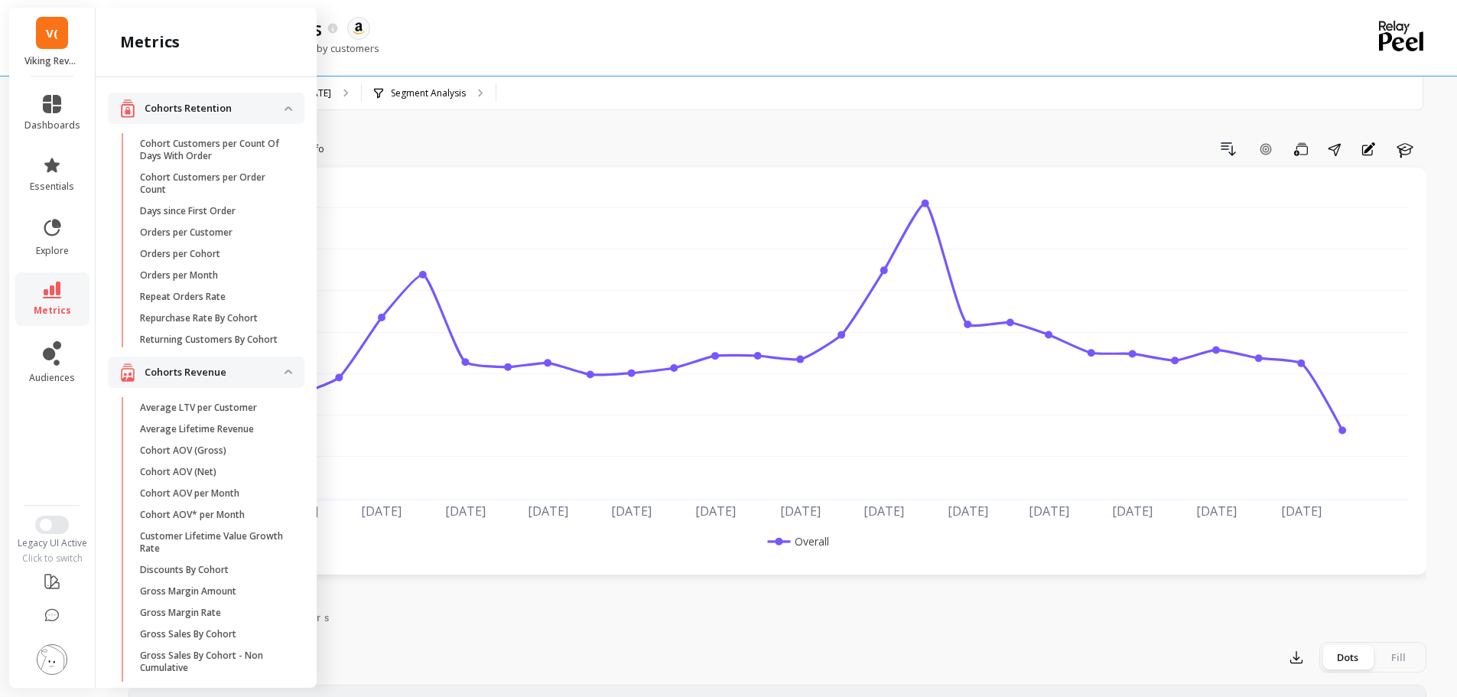
scroll to position [1926, 0]
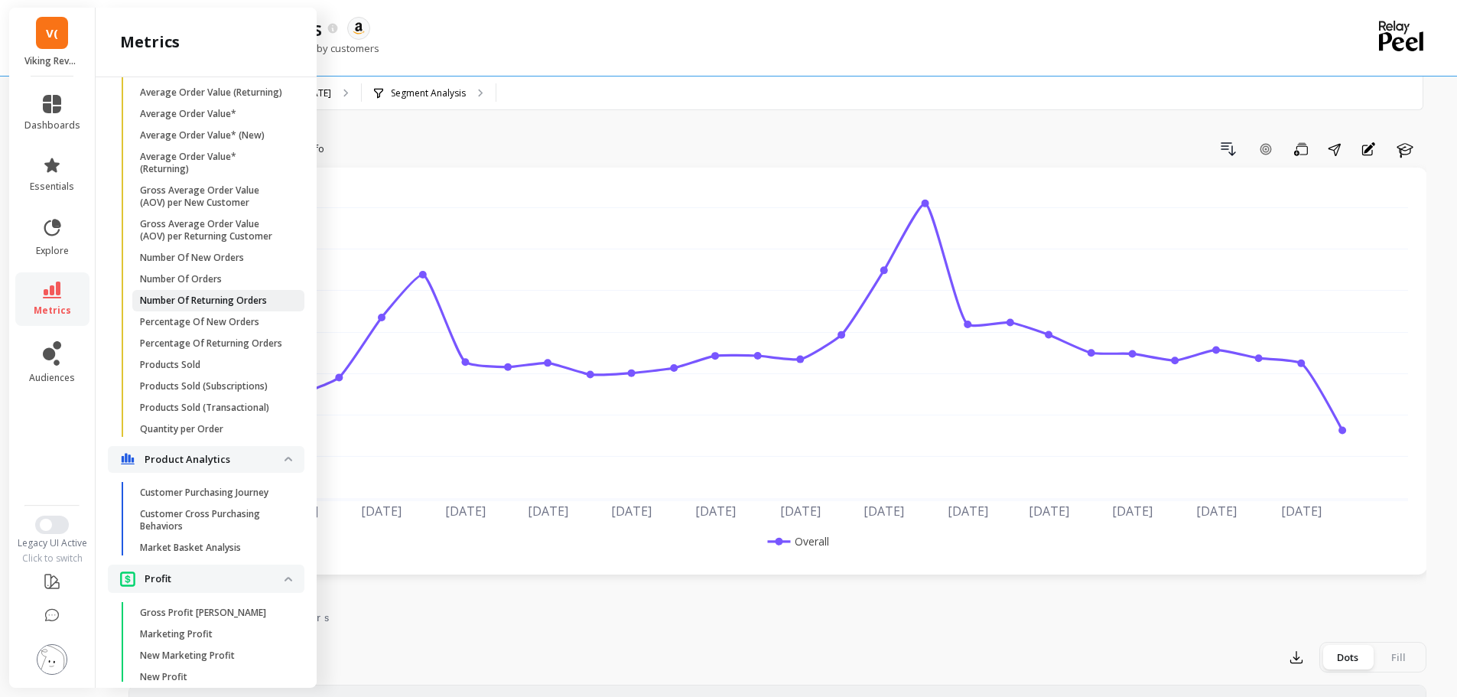
click at [235, 307] on p "Number Of Returning Orders" at bounding box center [203, 301] width 127 height 12
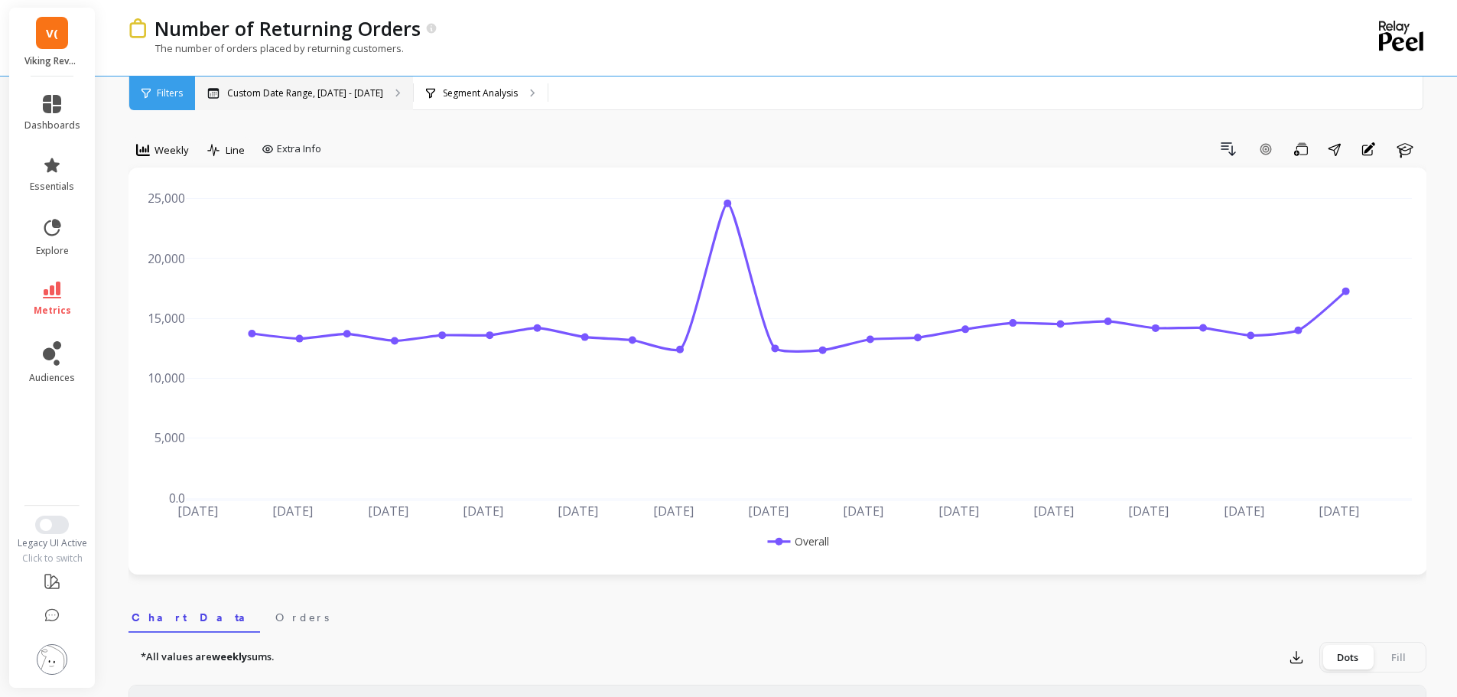
click at [289, 99] on p "Custom Date Range, May 1 - Oct 12" at bounding box center [305, 93] width 156 height 12
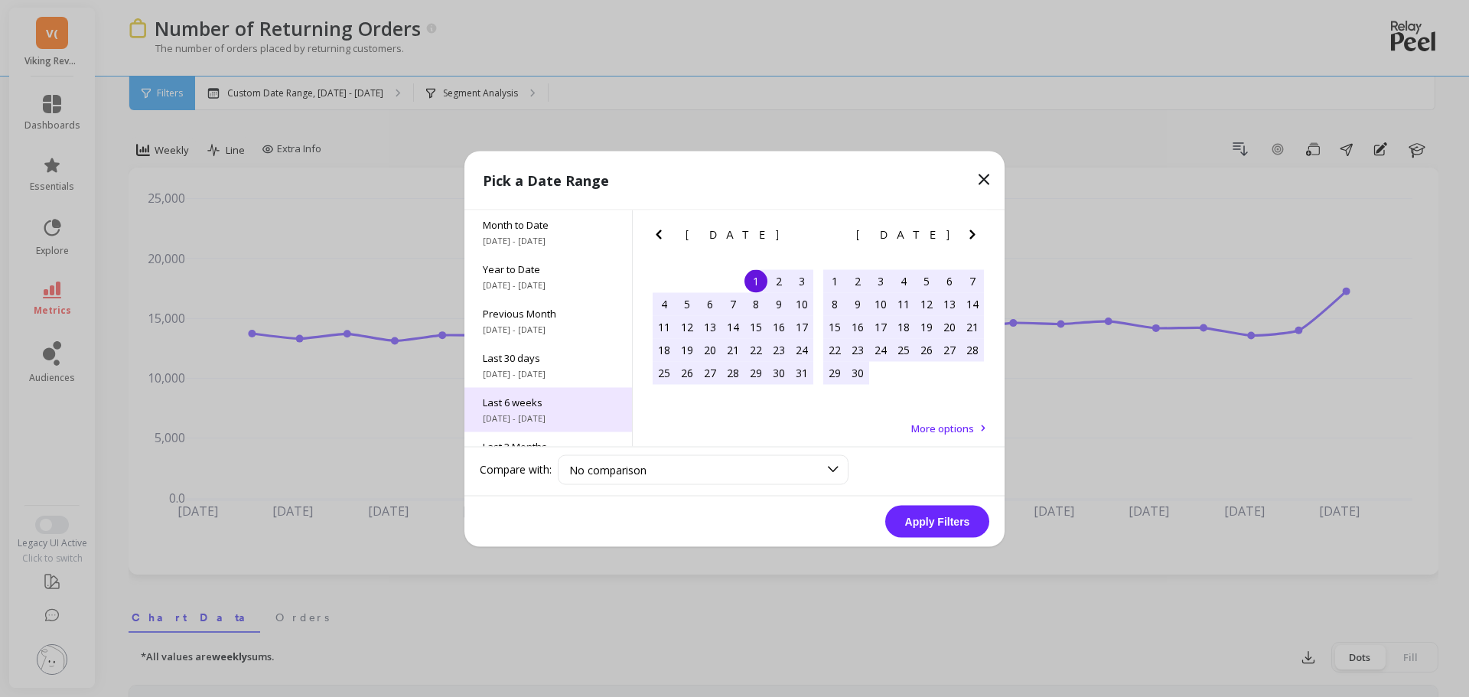
scroll to position [207, 0]
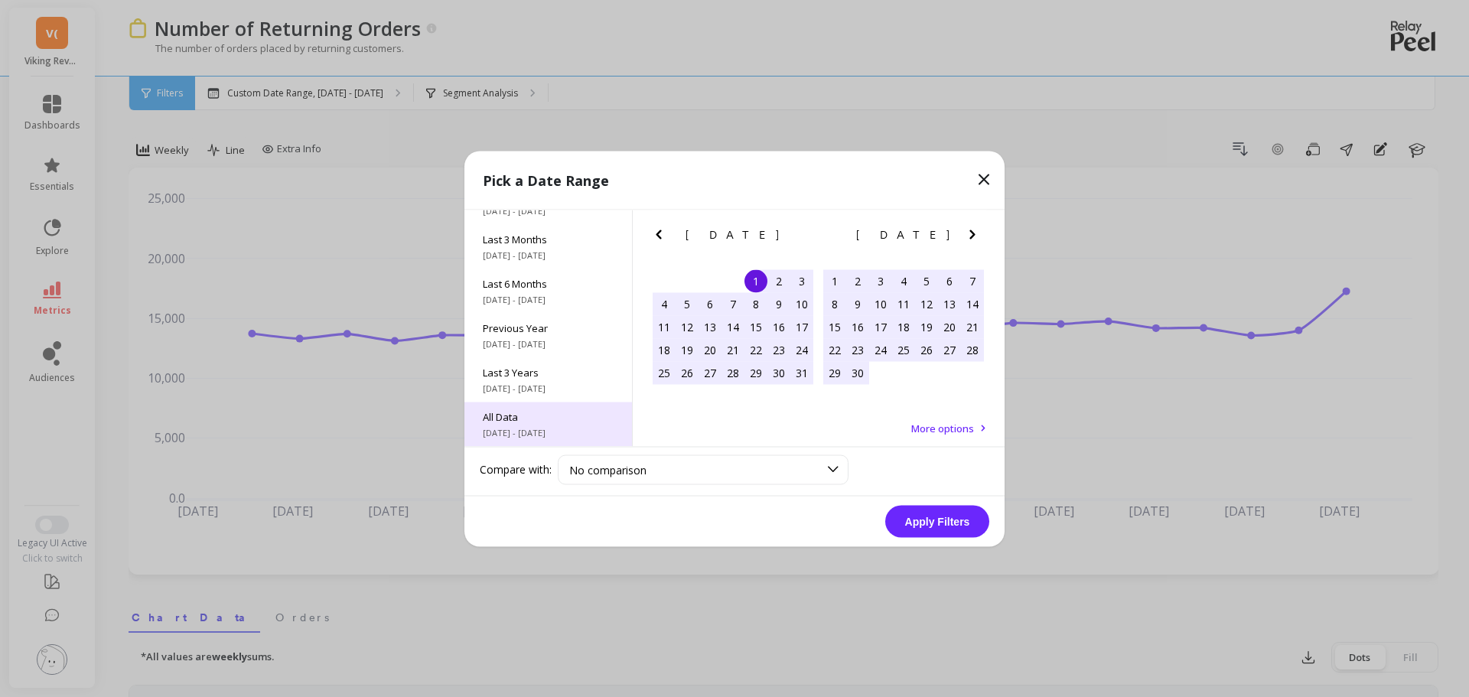
click at [519, 411] on span "All Data" at bounding box center [548, 416] width 131 height 14
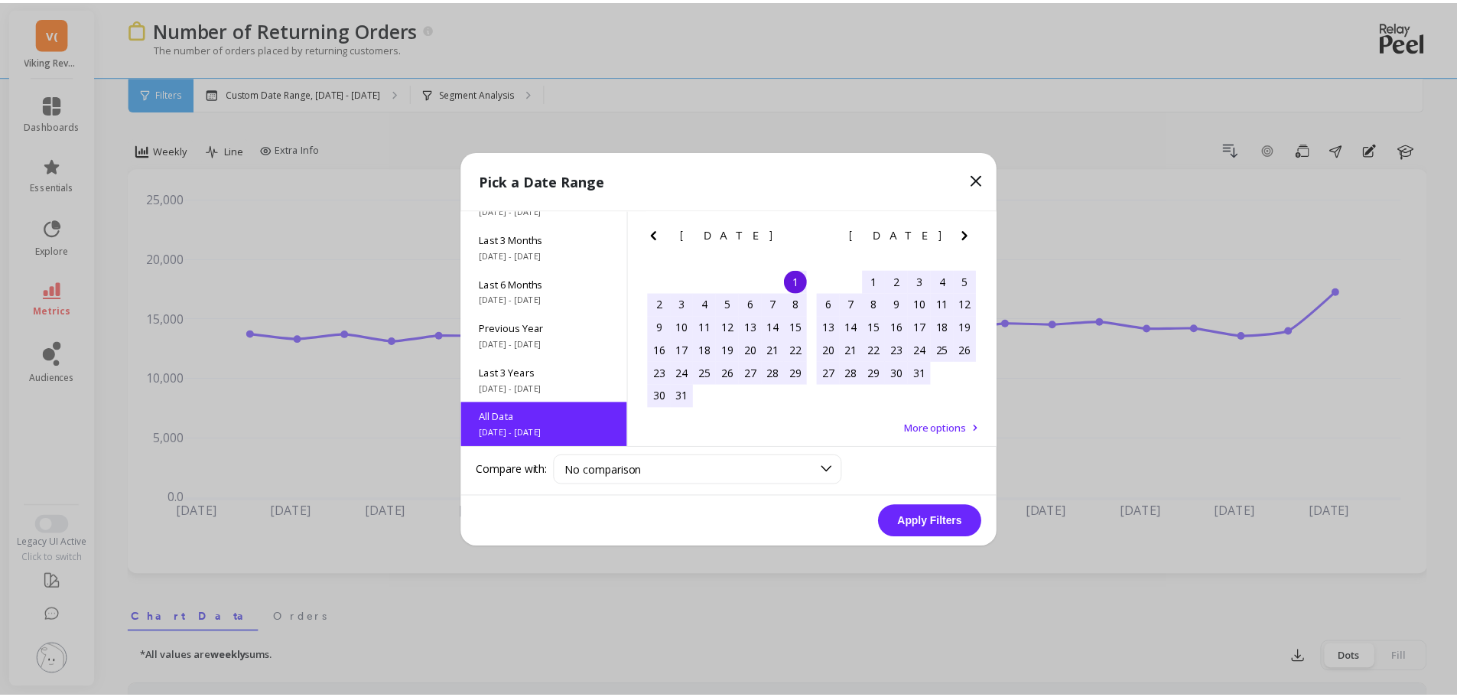
scroll to position [1, 0]
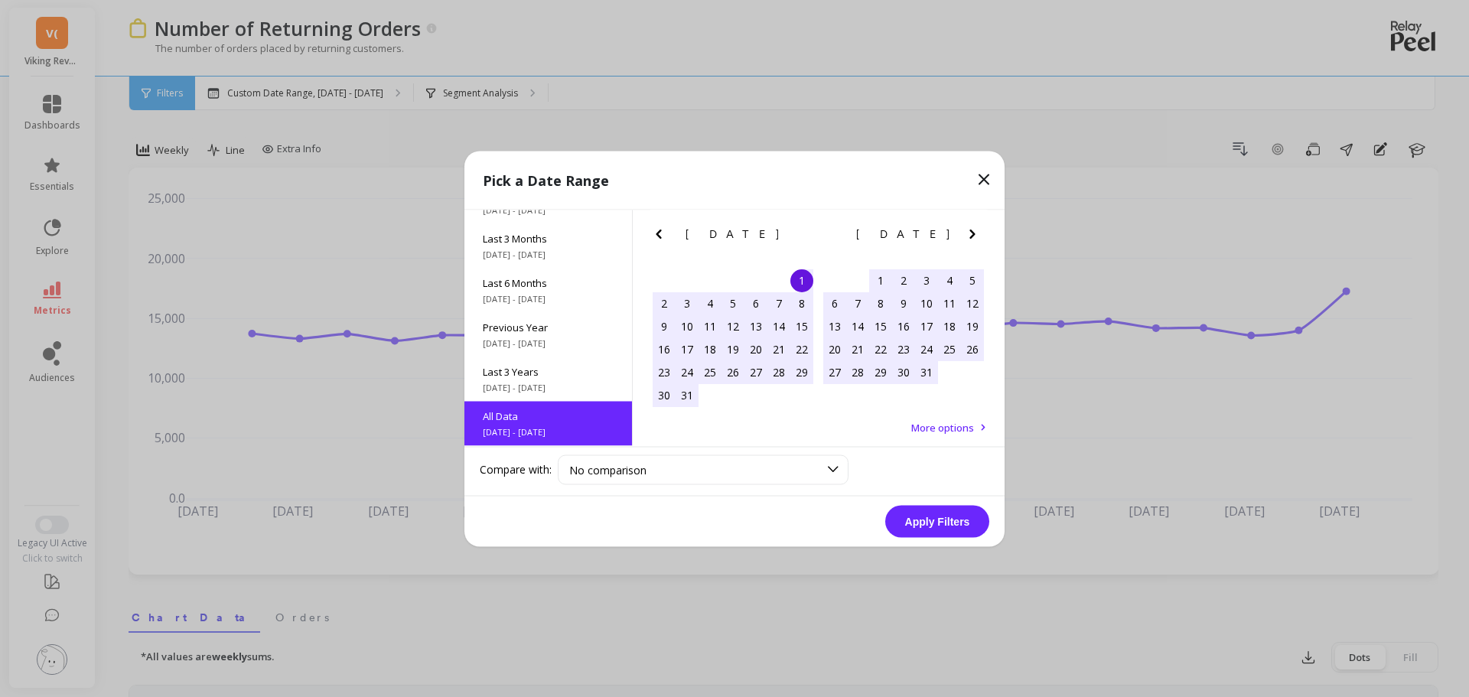
click at [928, 517] on button "Apply Filters" at bounding box center [937, 521] width 104 height 32
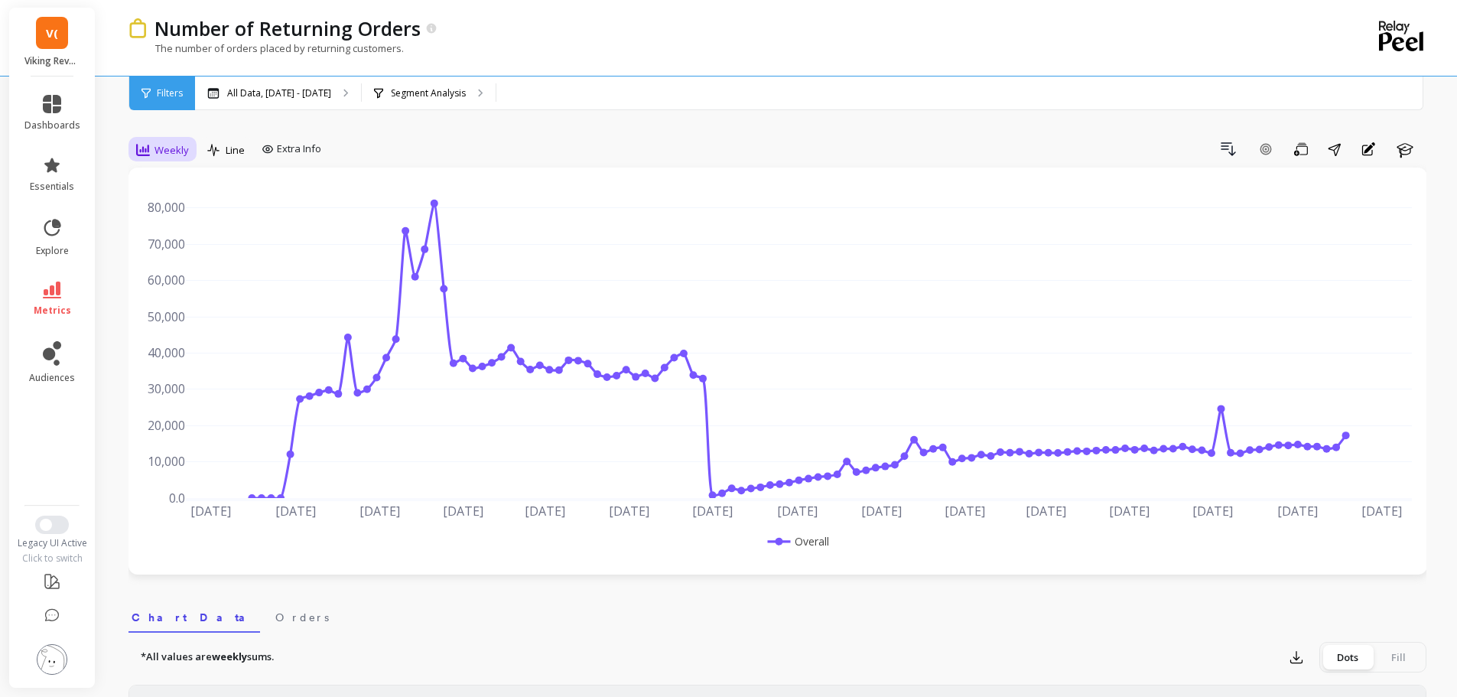
click at [151, 146] on div "Weekly" at bounding box center [162, 150] width 53 height 18
click at [163, 266] on div "Monthly" at bounding box center [185, 272] width 87 height 15
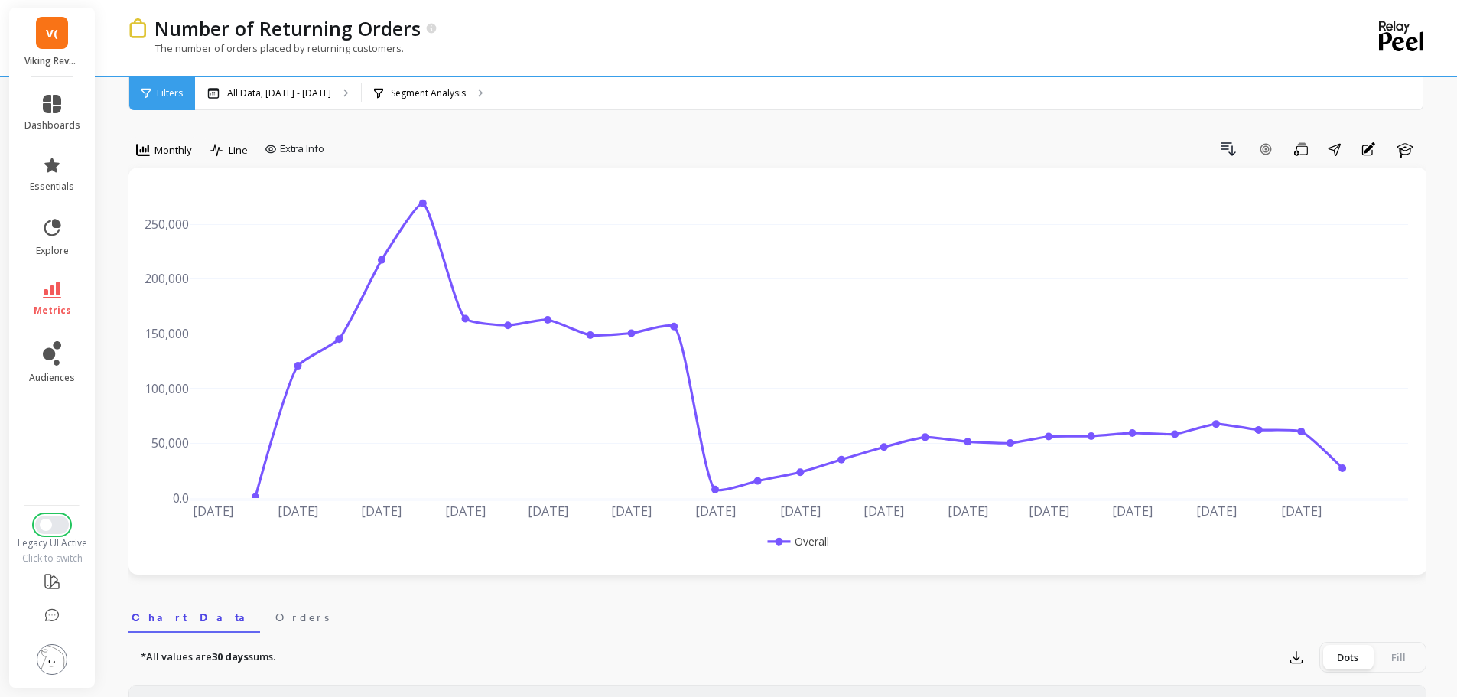
click at [57, 522] on button "Switch to New UI" at bounding box center [52, 525] width 34 height 18
click at [68, 292] on link "metrics" at bounding box center [52, 299] width 56 height 35
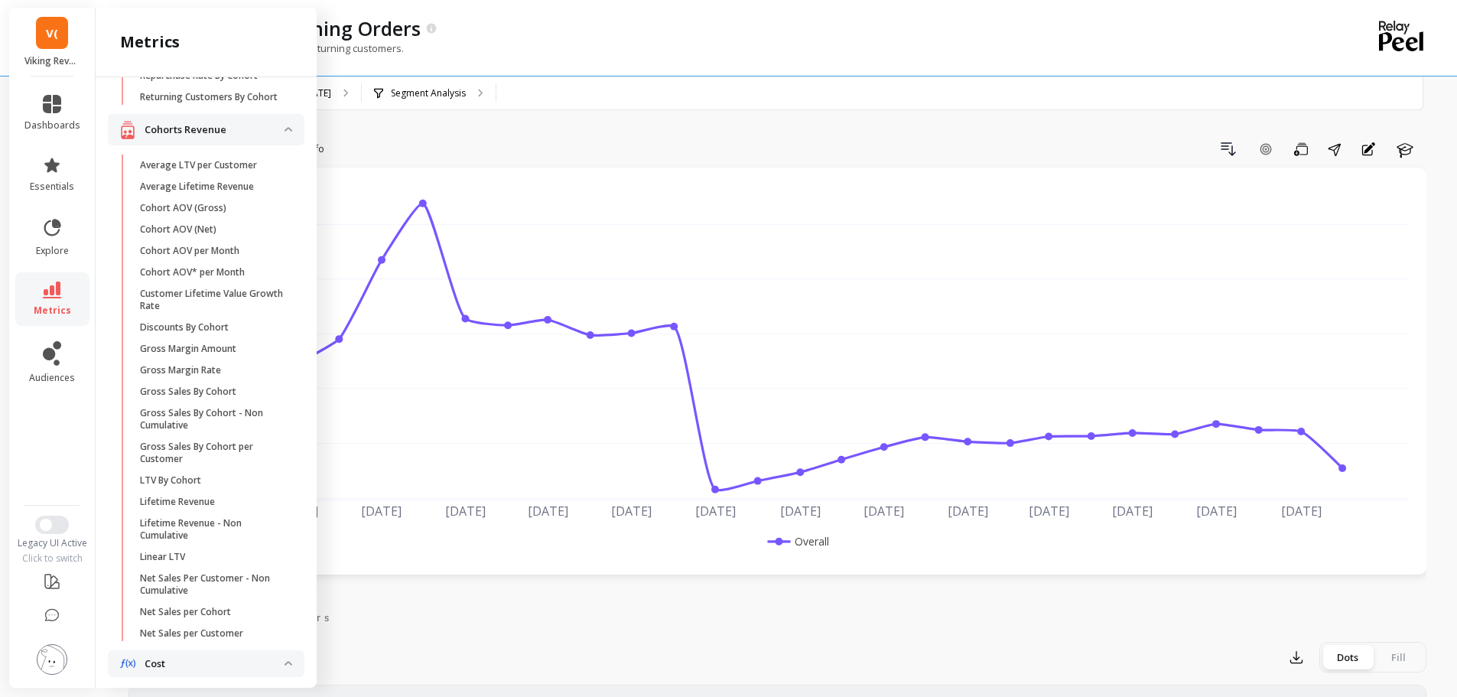
scroll to position [14, 0]
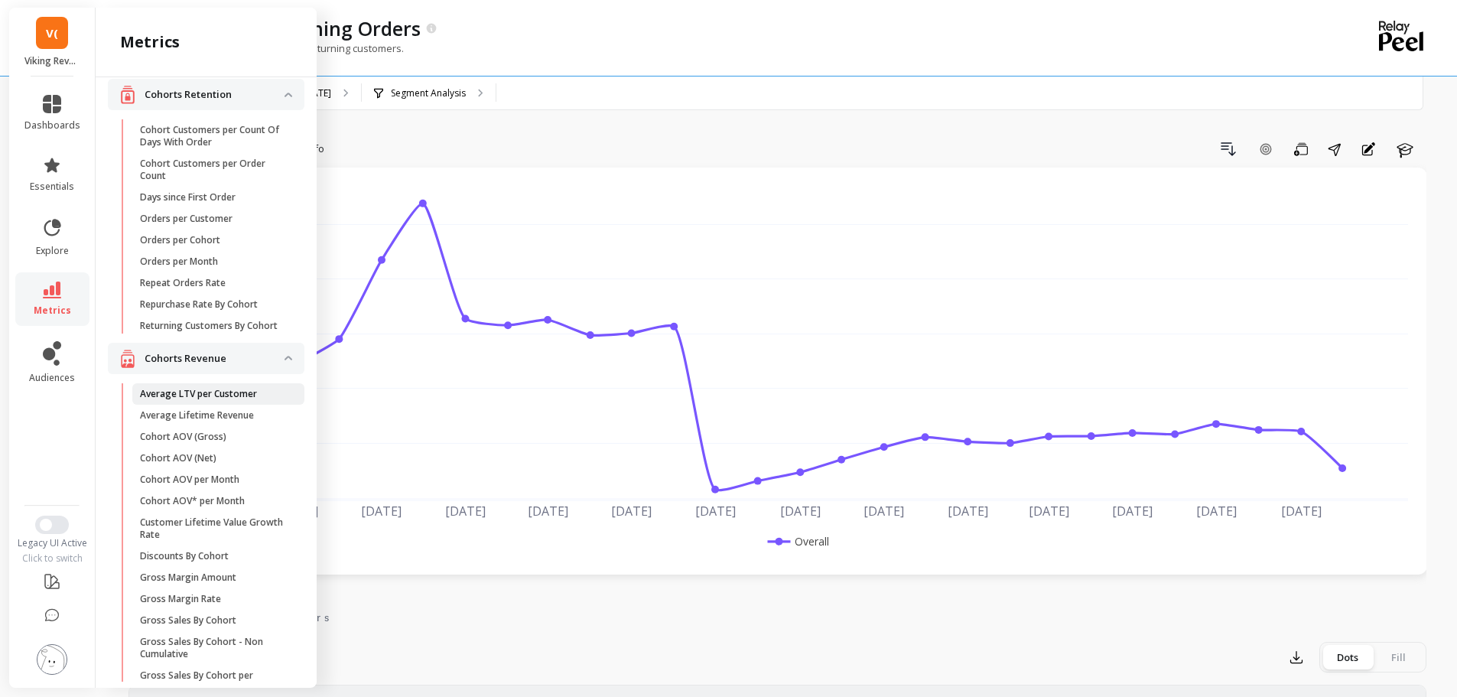
click at [149, 405] on link "Average LTV per Customer" at bounding box center [218, 393] width 172 height 21
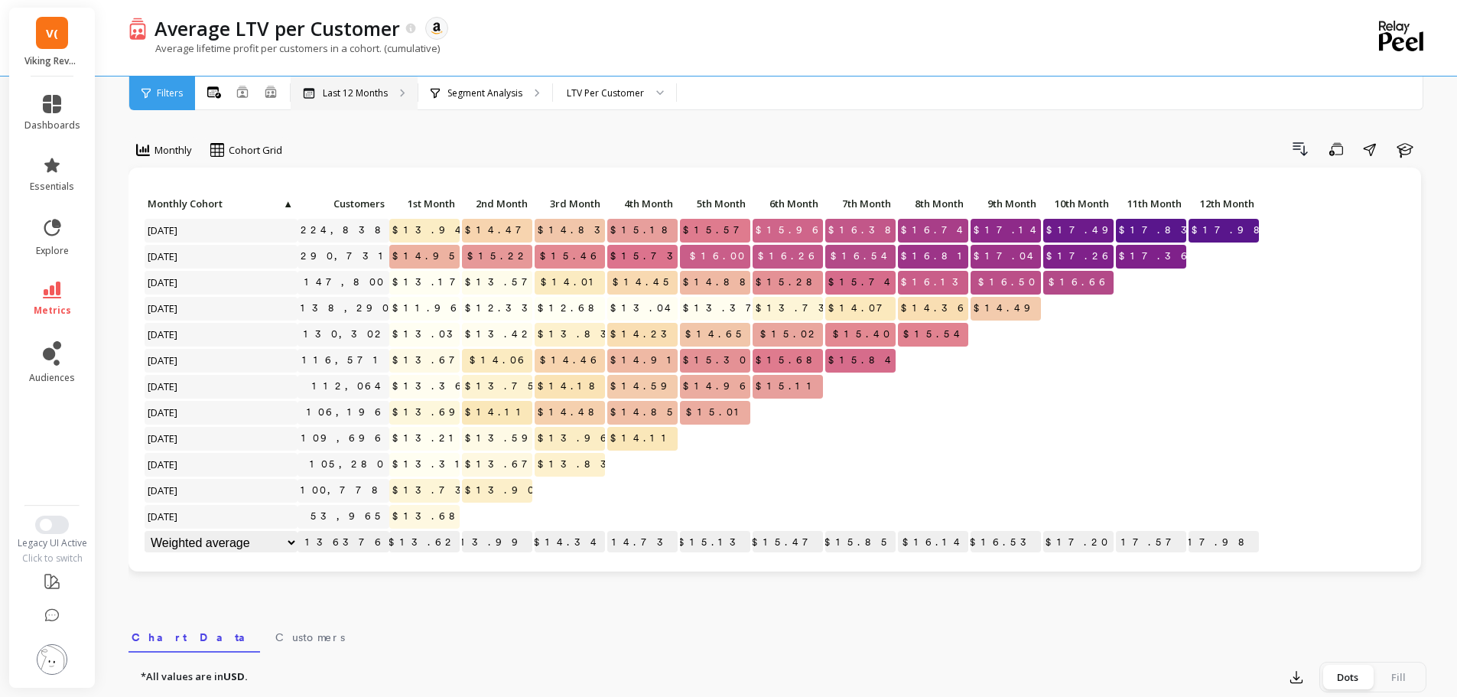
click at [323, 97] on p "Last 12 Months" at bounding box center [355, 93] width 65 height 12
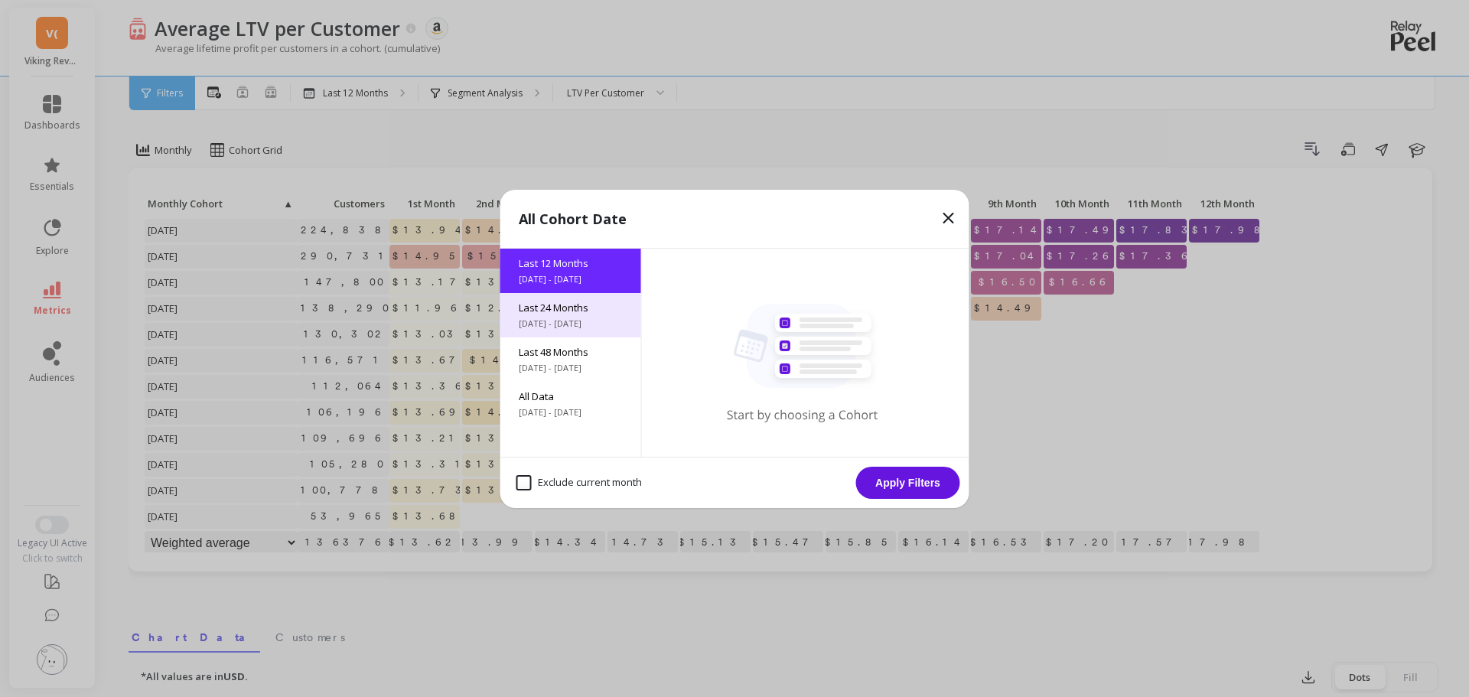
click at [534, 324] on span "10/13/2023 - 10/13/2025" at bounding box center [571, 323] width 104 height 12
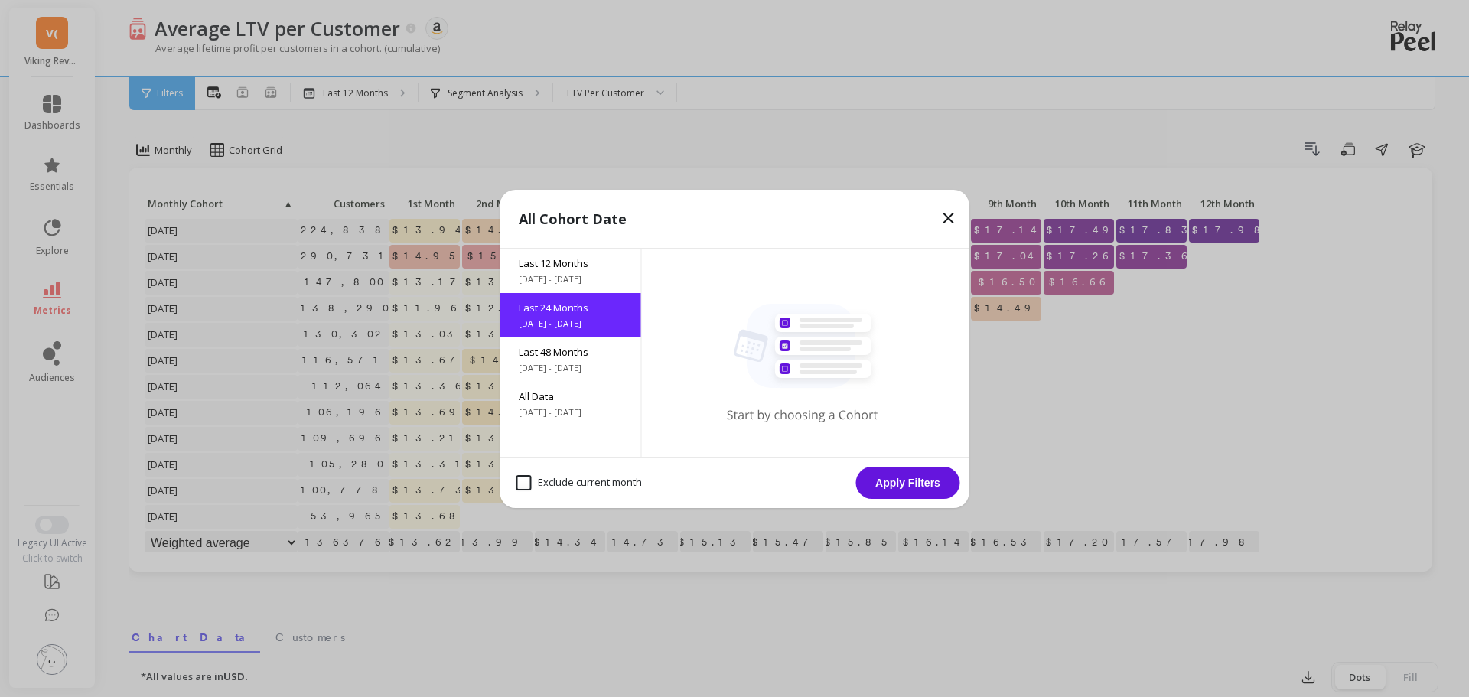
click at [887, 488] on button "Apply Filters" at bounding box center [908, 483] width 104 height 32
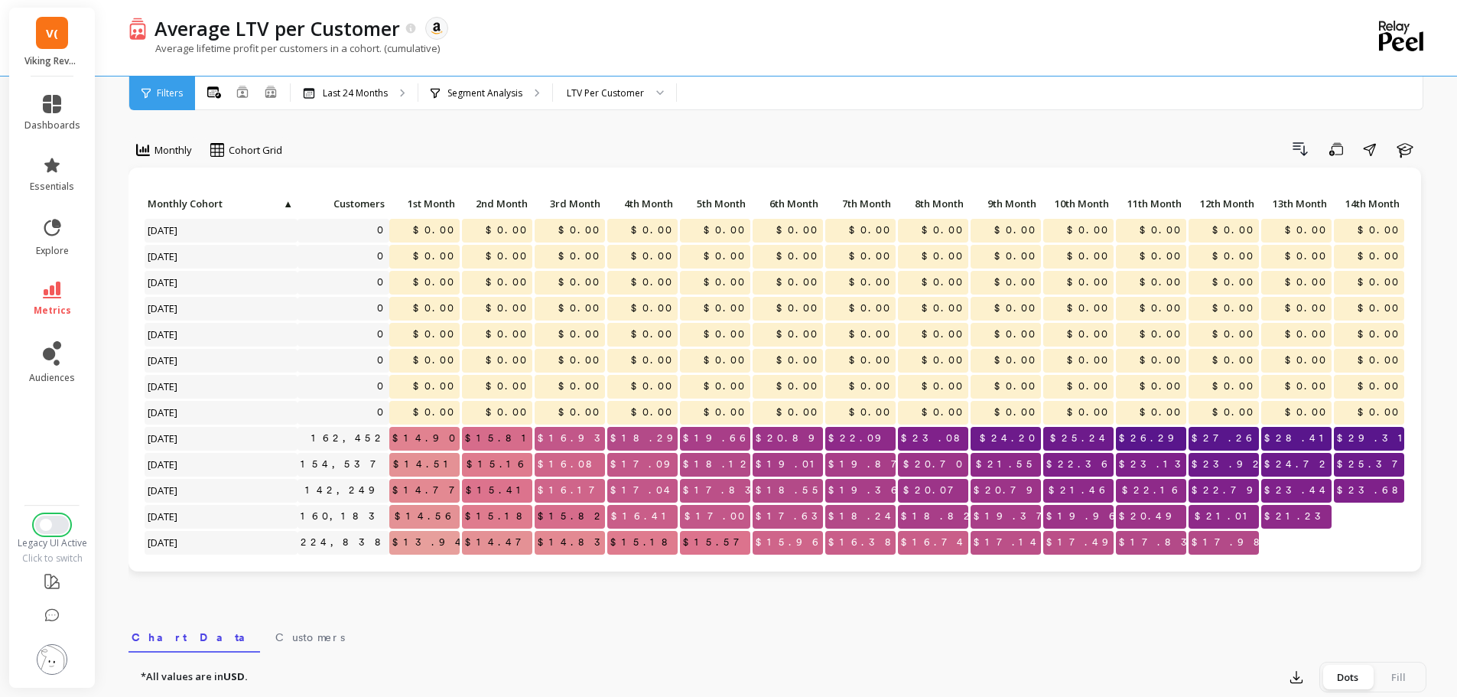
click at [63, 519] on button "Switch to New UI" at bounding box center [52, 525] width 34 height 18
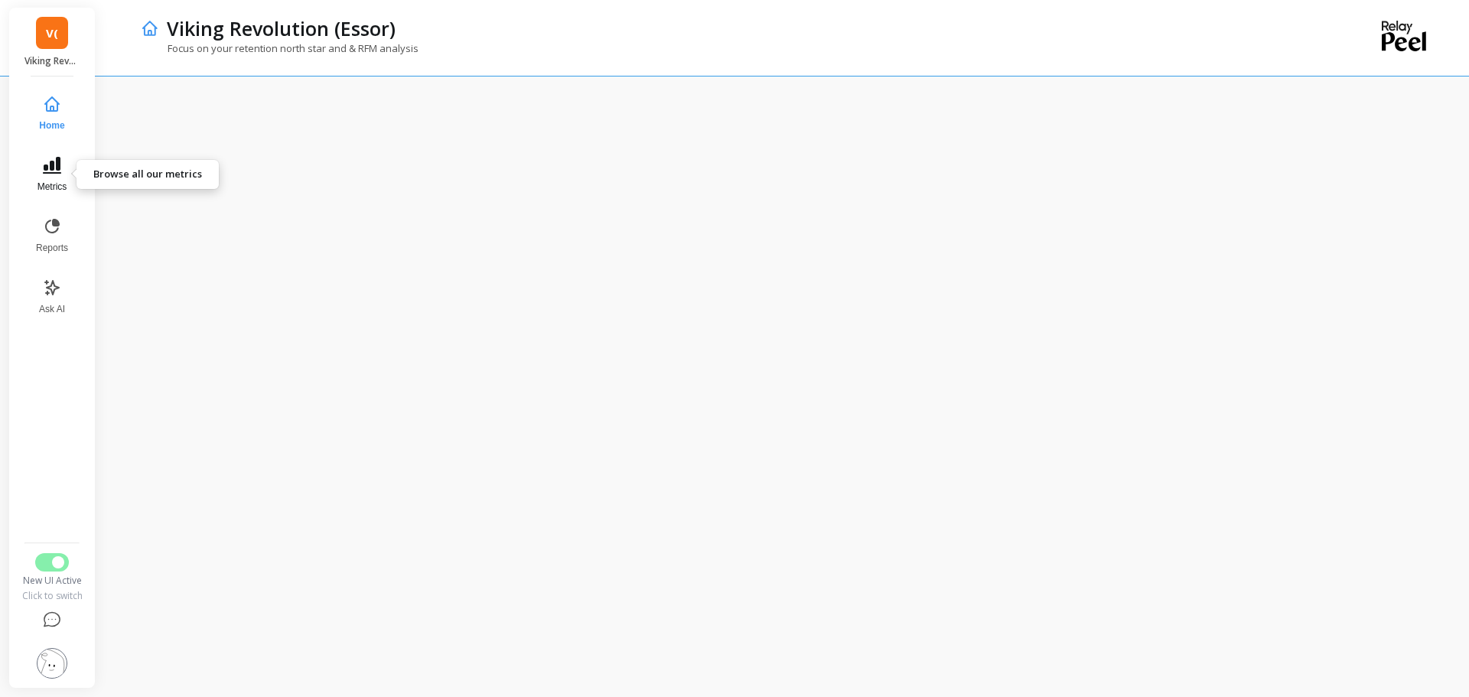
click at [41, 168] on button "Metrics" at bounding box center [52, 174] width 50 height 55
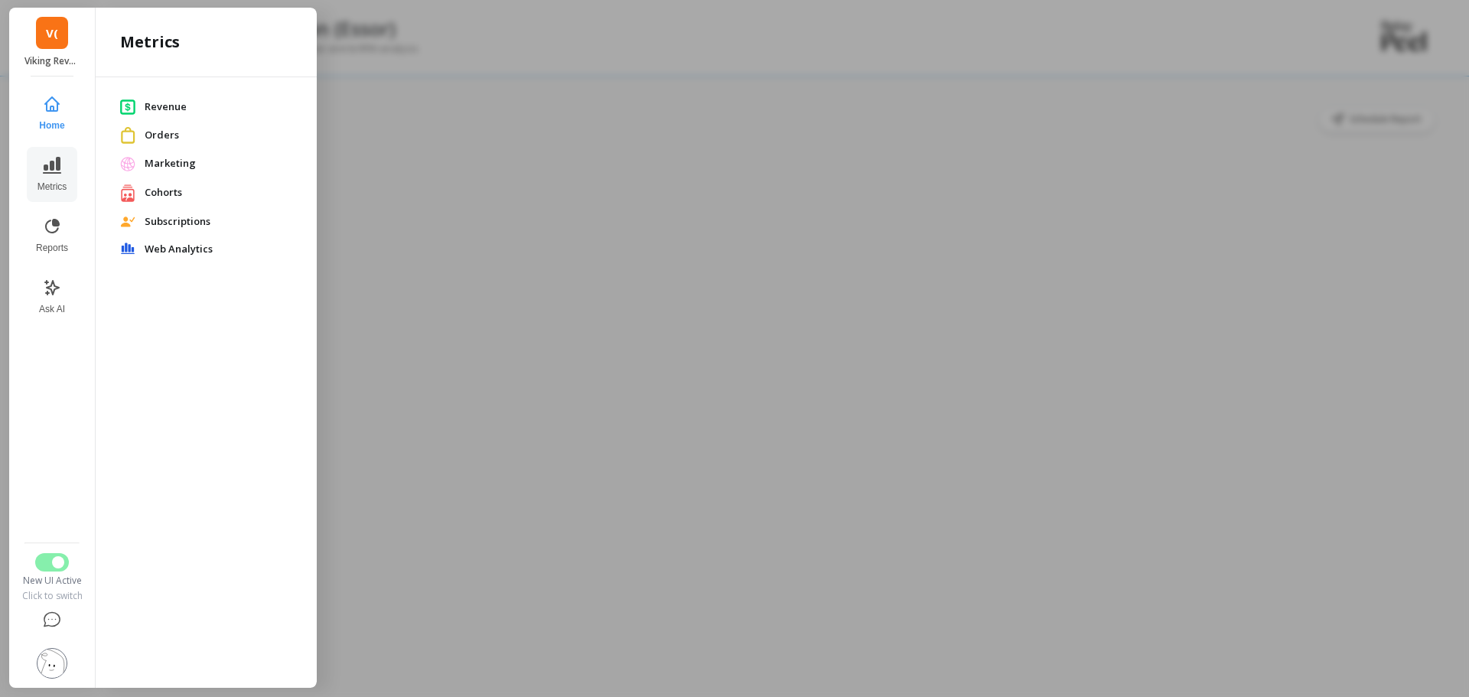
click at [200, 133] on span "Orders" at bounding box center [219, 135] width 148 height 15
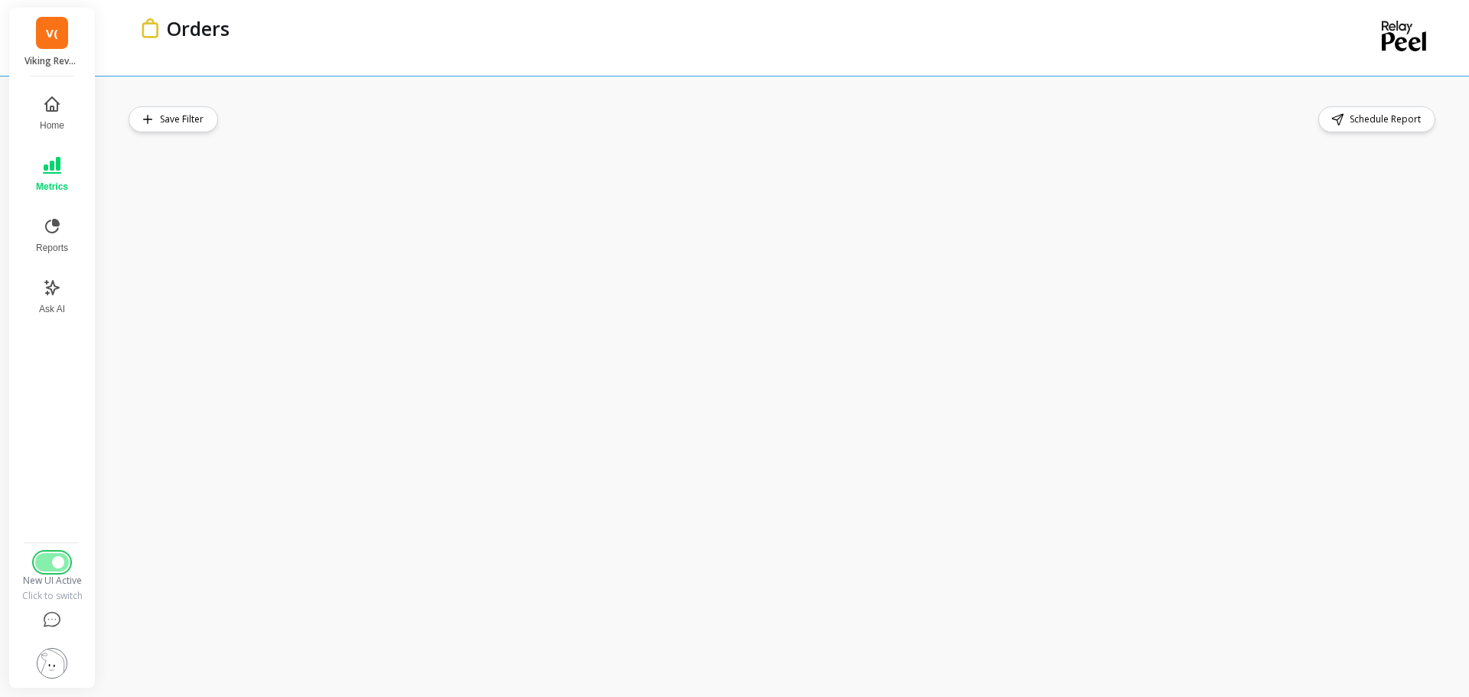
click at [37, 564] on button "Switch to Legacy UI" at bounding box center [52, 562] width 34 height 18
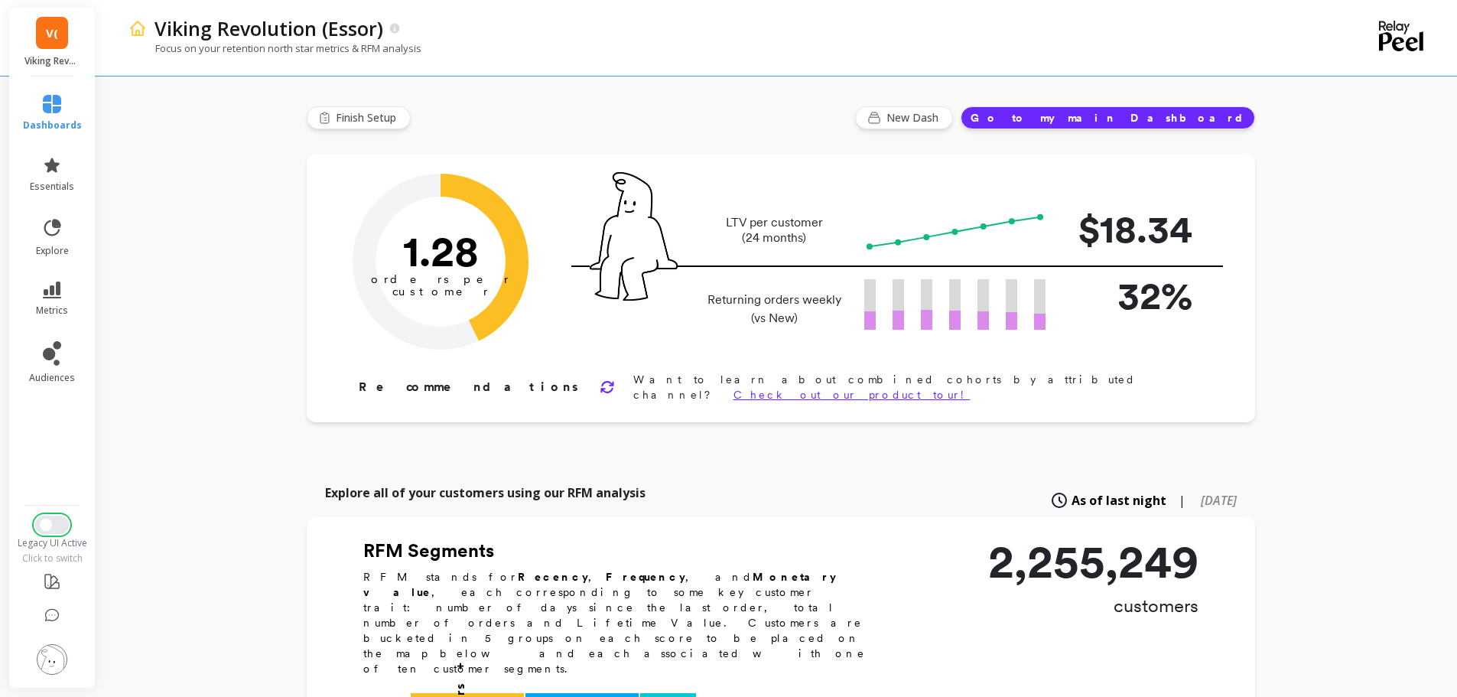
click at [50, 522] on span "Switch to New UI" at bounding box center [46, 525] width 12 height 12
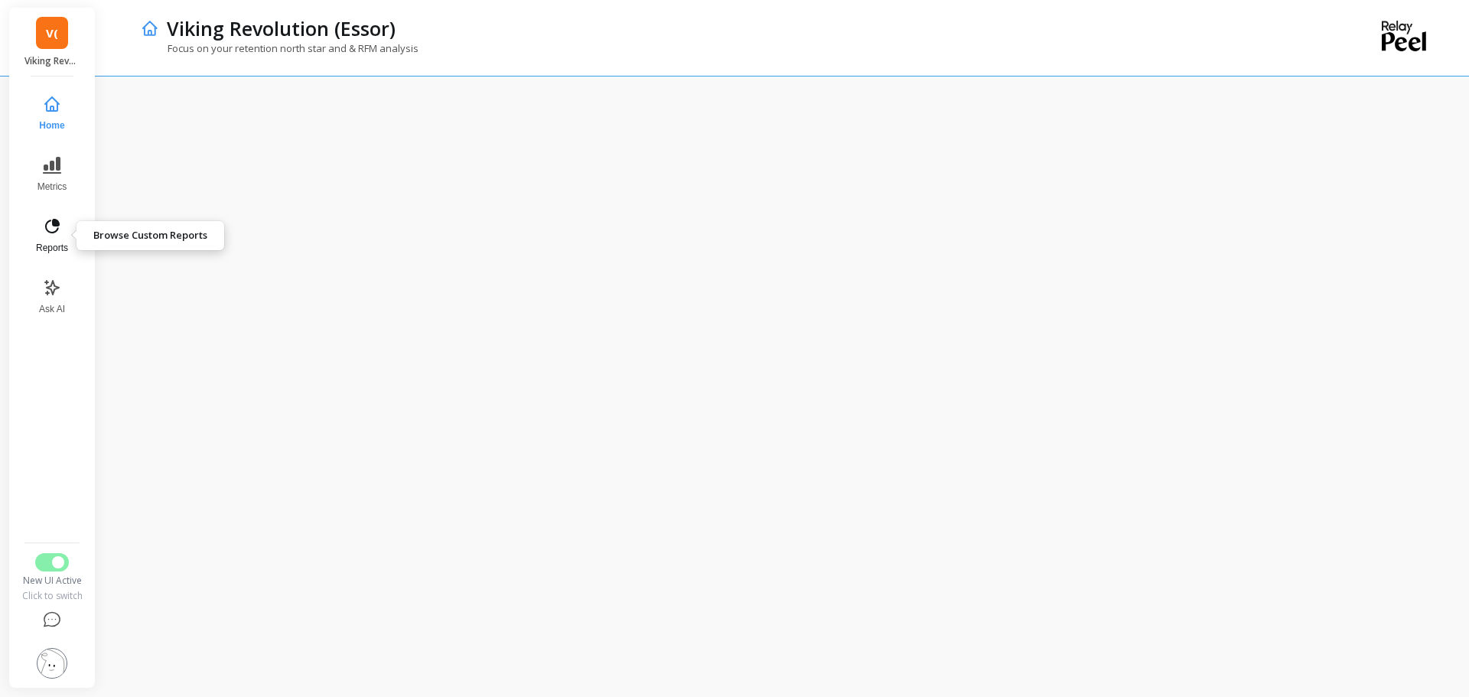
click at [39, 226] on button "Reports" at bounding box center [52, 235] width 50 height 55
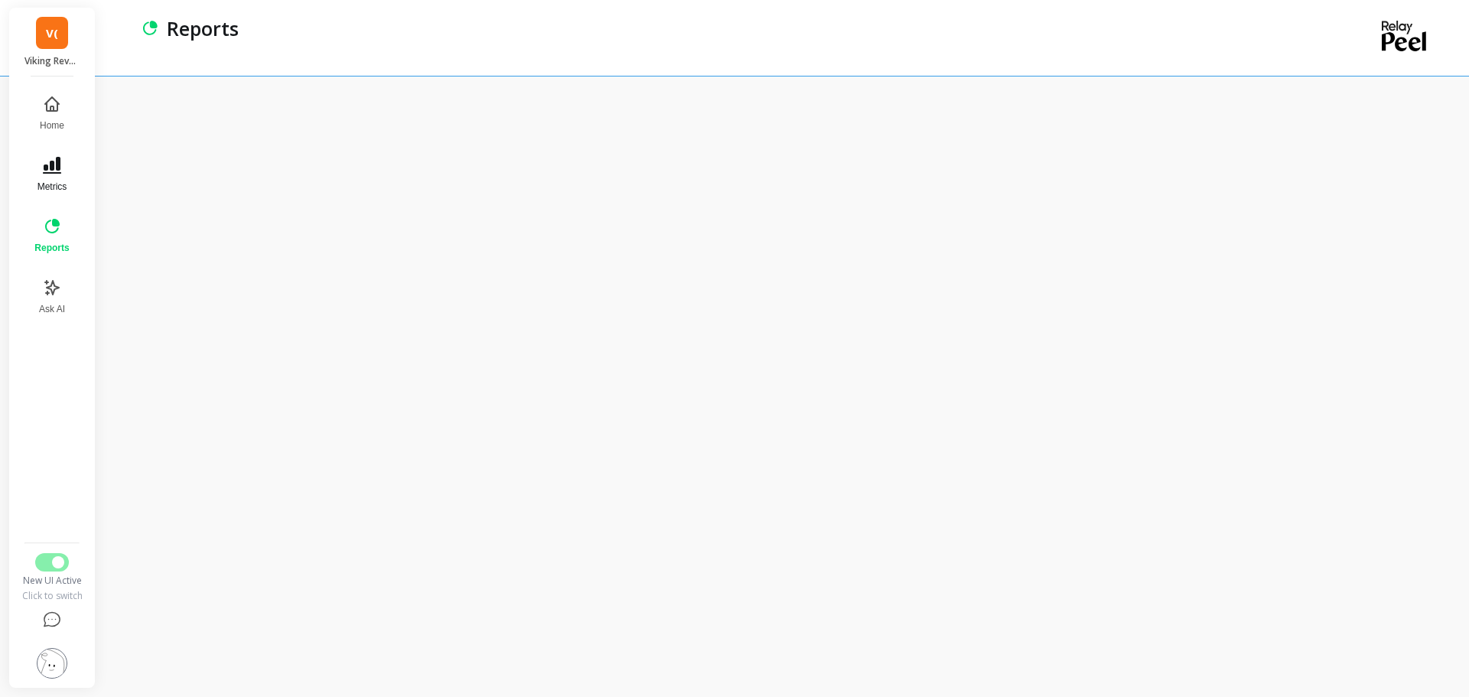
click at [73, 186] on button "Metrics" at bounding box center [51, 174] width 53 height 55
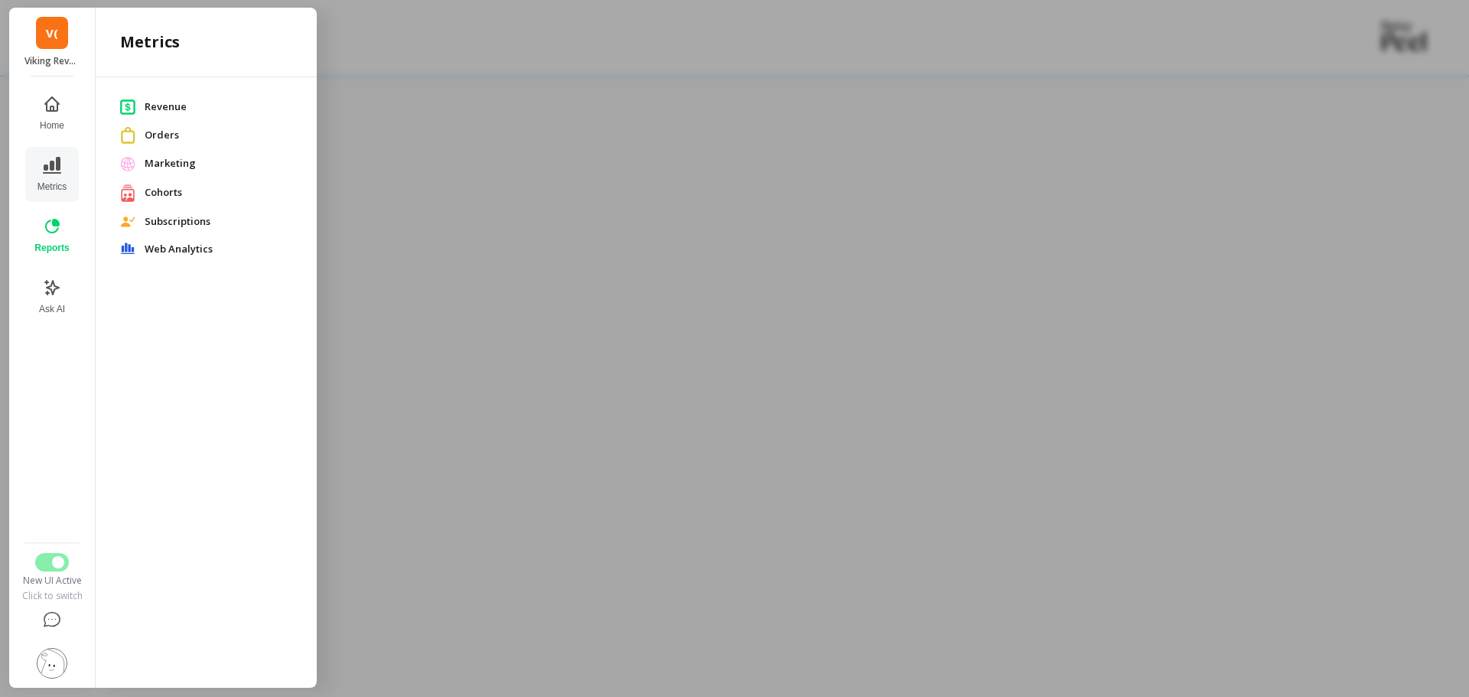
click at [539, 148] on div at bounding box center [734, 348] width 1469 height 697
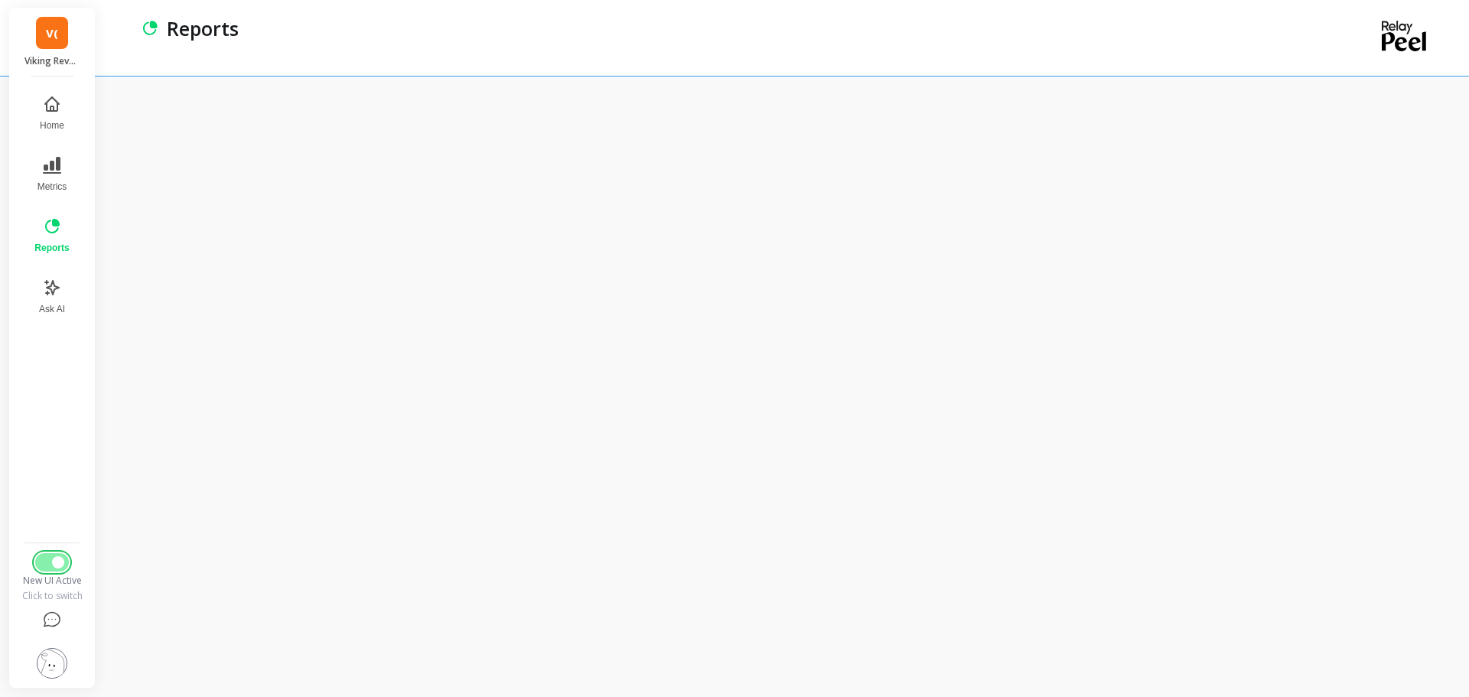
click at [48, 569] on button "Switch to Legacy UI" at bounding box center [52, 562] width 34 height 18
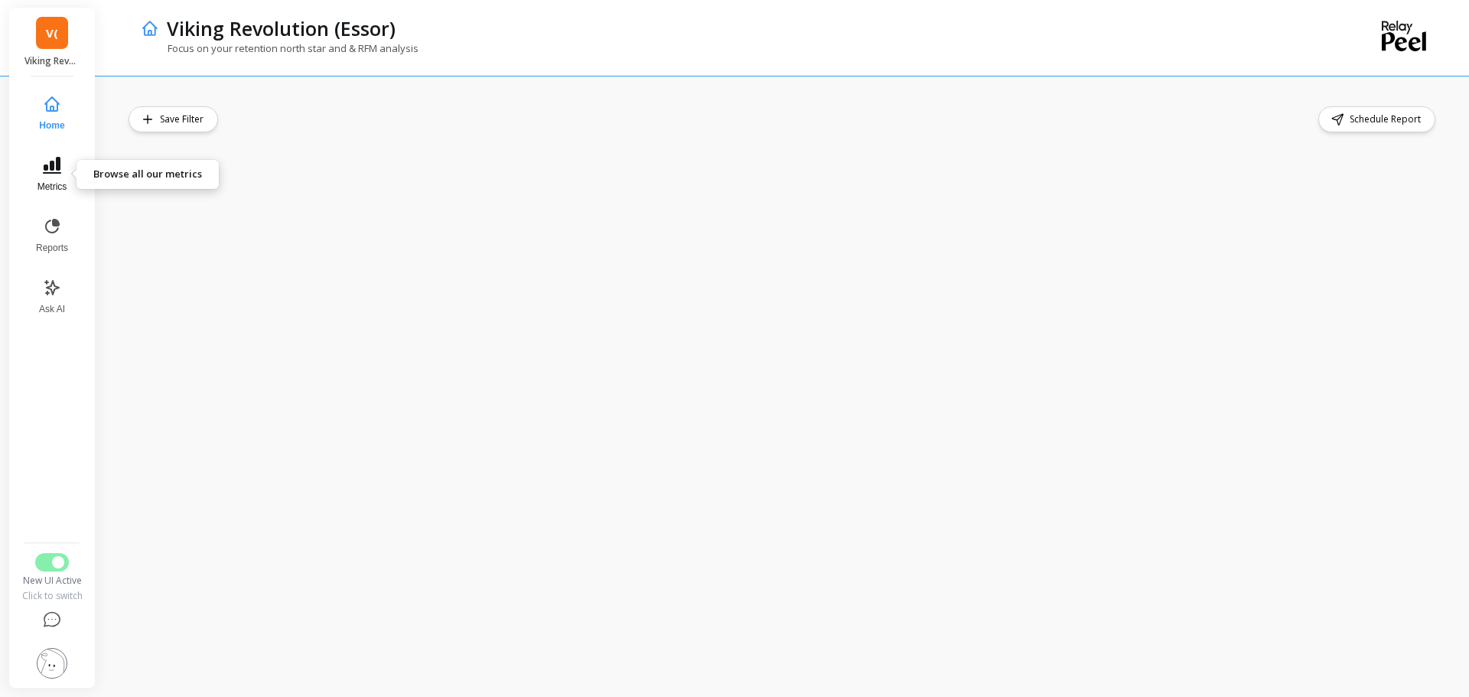
click at [56, 183] on span "Metrics" at bounding box center [52, 187] width 30 height 12
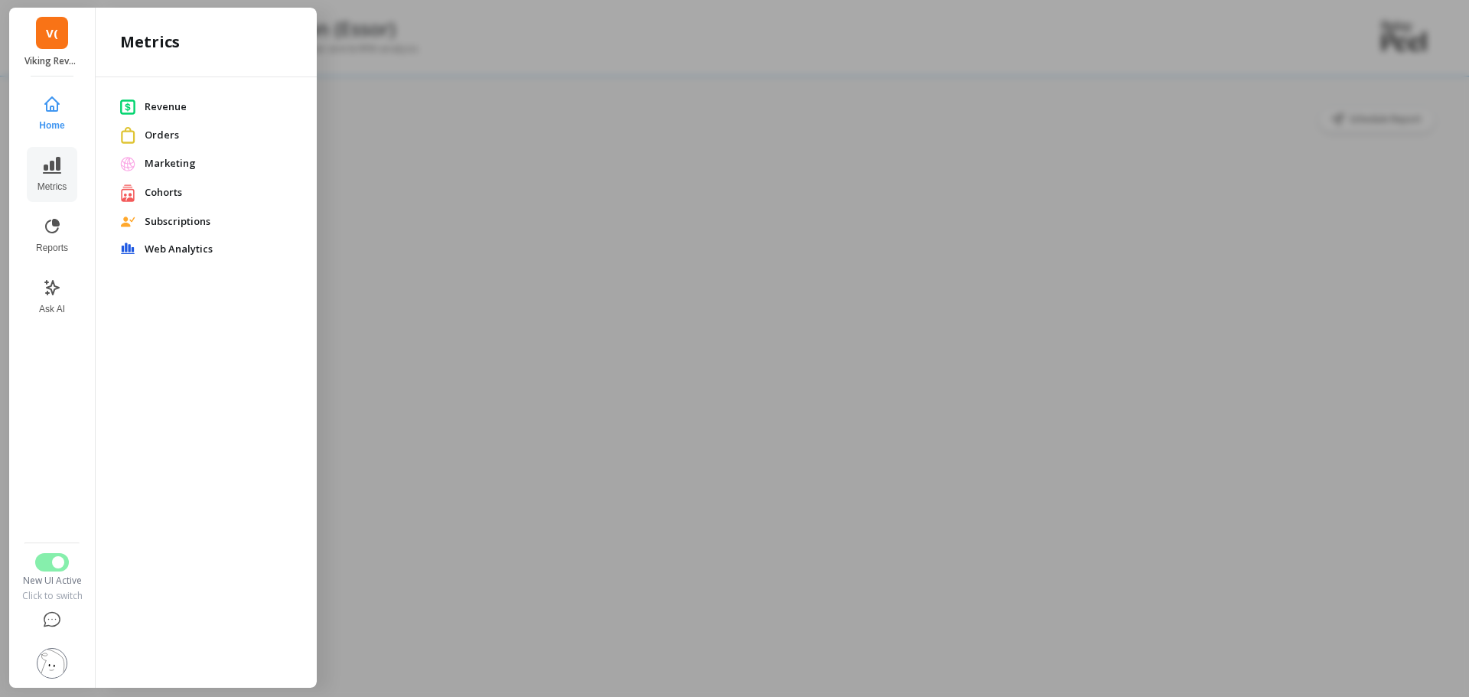
click at [232, 464] on div "Revenue Orders Marketing Cohorts Subscriptions Web Analytics" at bounding box center [206, 379] width 221 height 604
click at [60, 241] on button "Reports" at bounding box center [52, 235] width 50 height 55
